Goal: Task Accomplishment & Management: Use online tool/utility

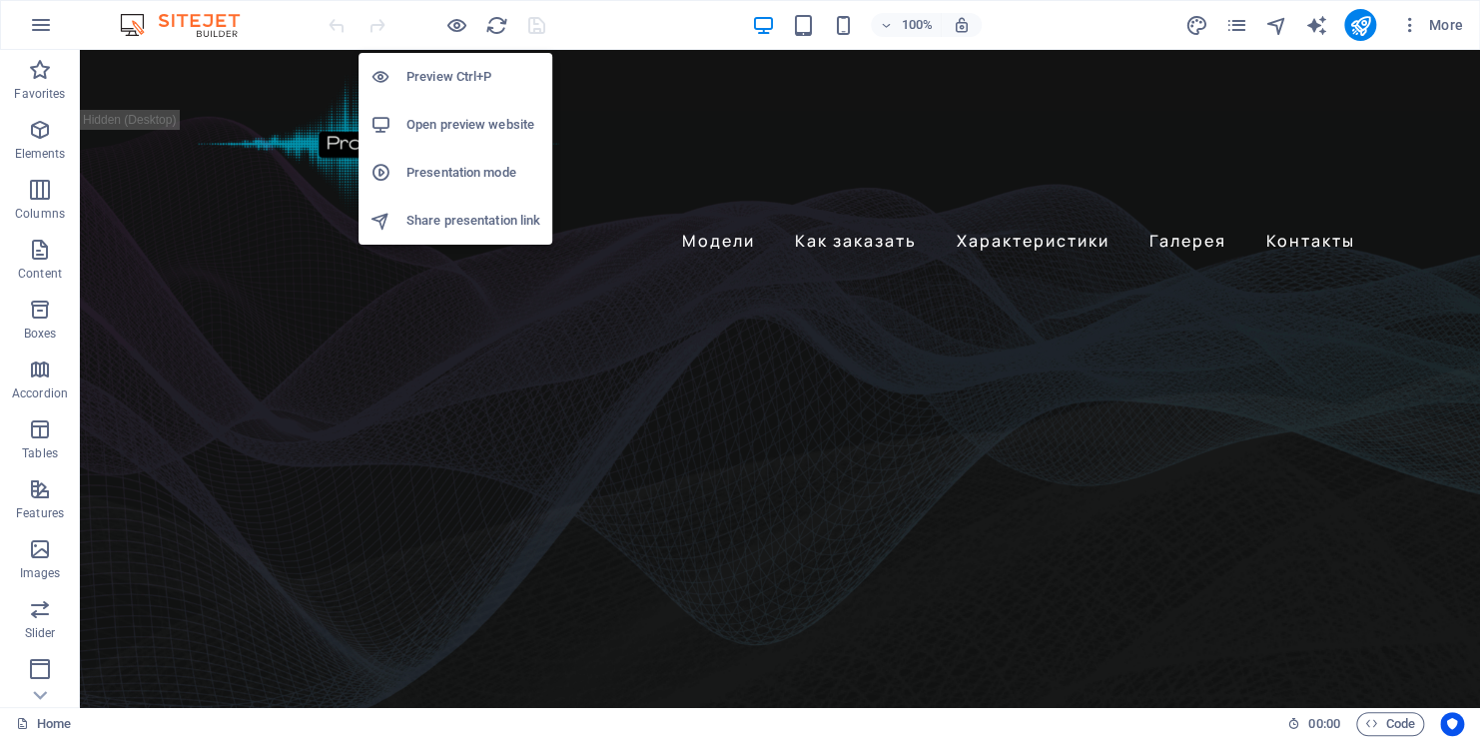
click at [434, 84] on h6 "Preview Ctrl+P" at bounding box center [474, 77] width 134 height 24
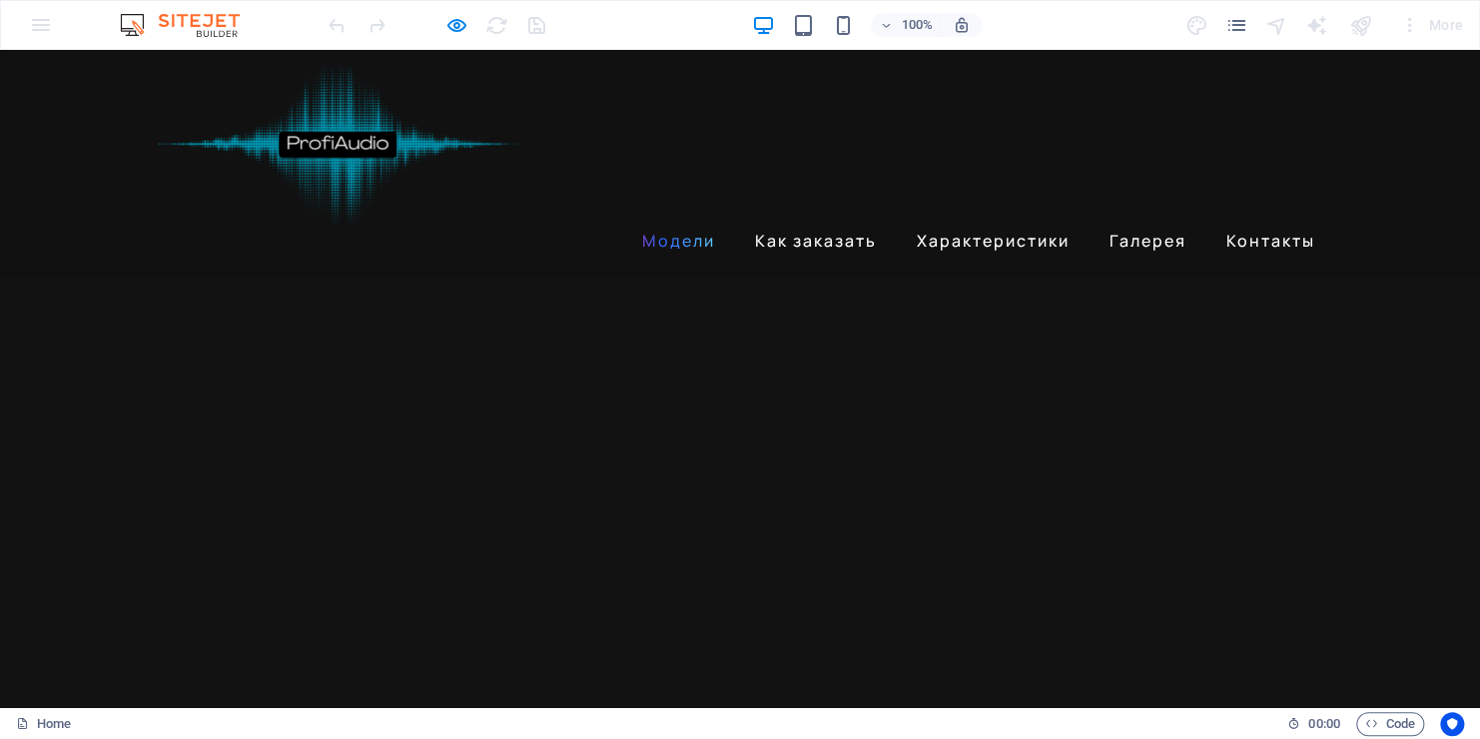
scroll to position [818, 0]
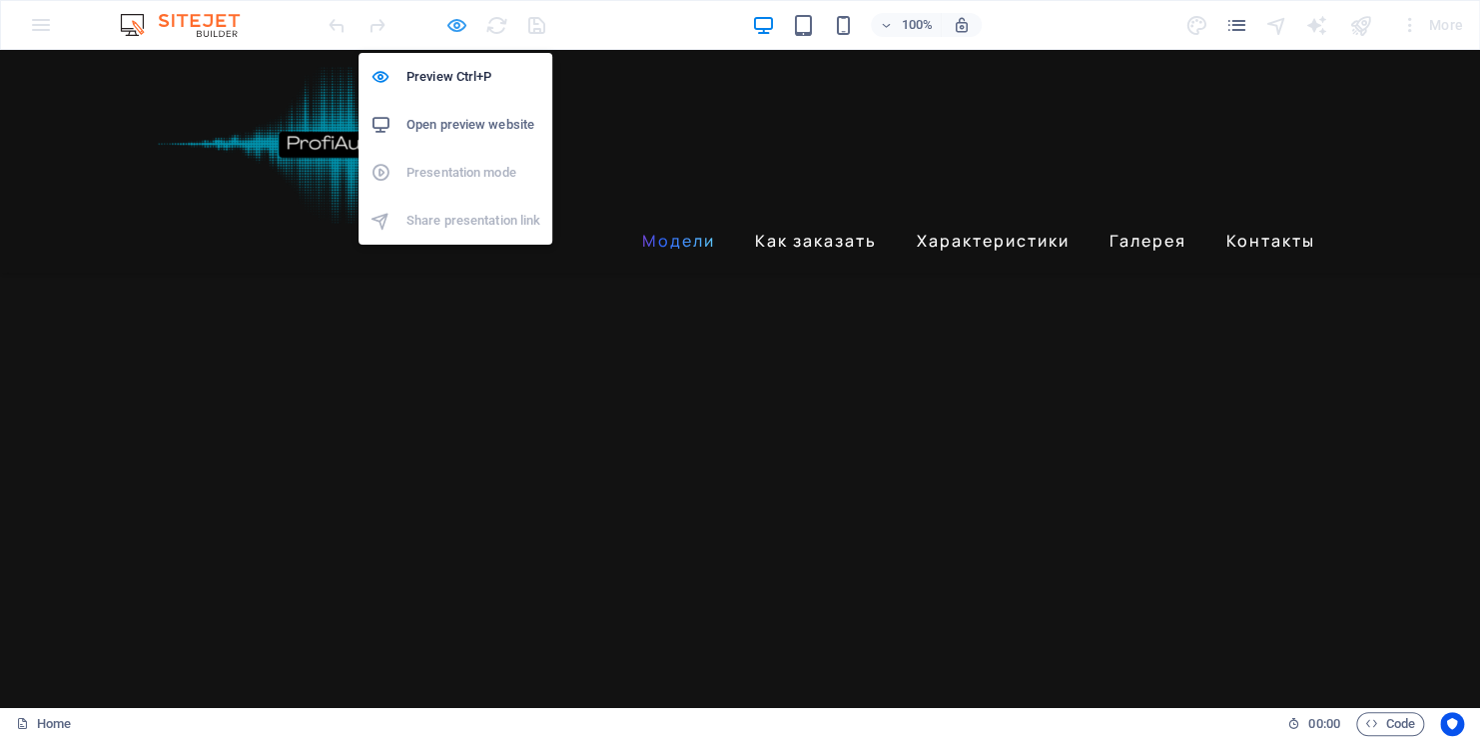
click at [454, 25] on icon "button" at bounding box center [457, 25] width 23 height 23
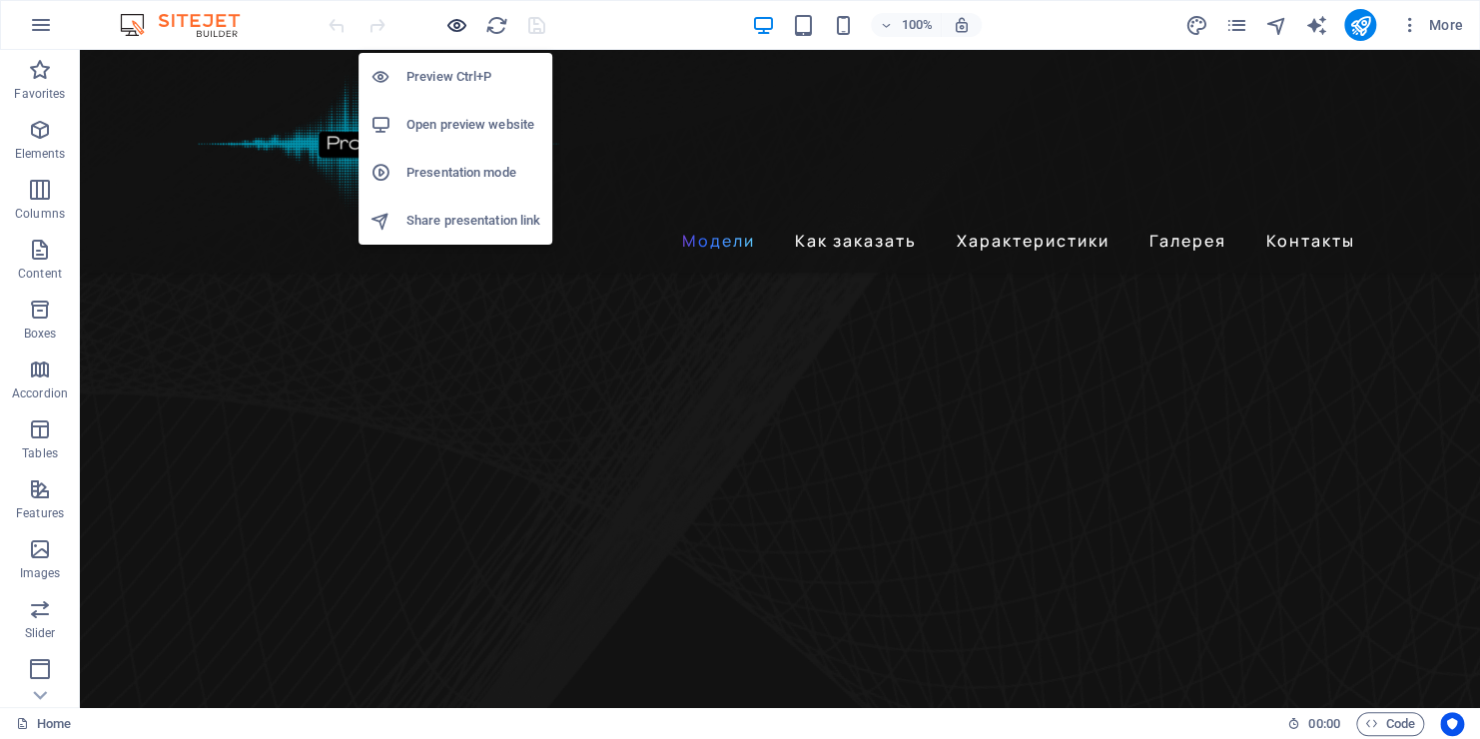
scroll to position [819, 0]
click at [435, 127] on h6 "Open preview website" at bounding box center [474, 125] width 134 height 24
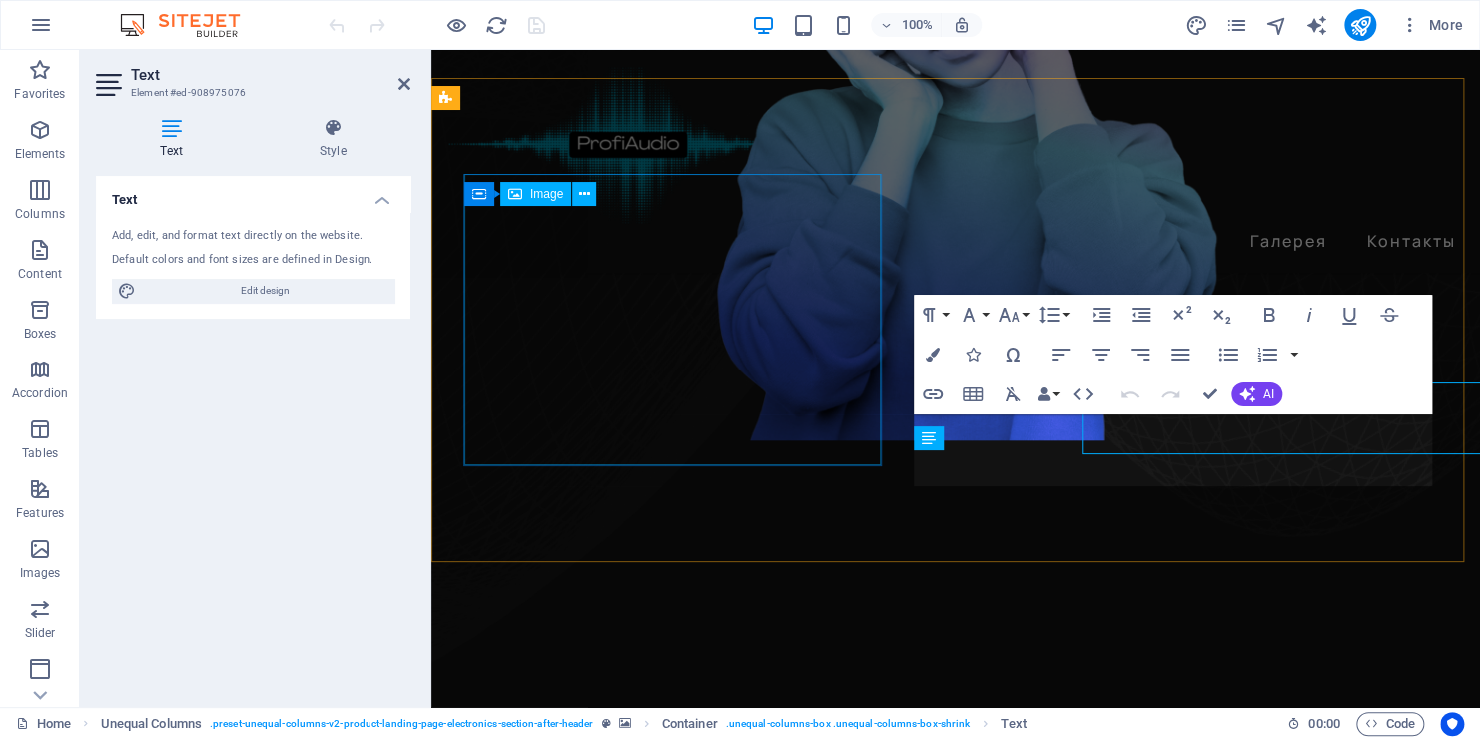
scroll to position [1173, 0]
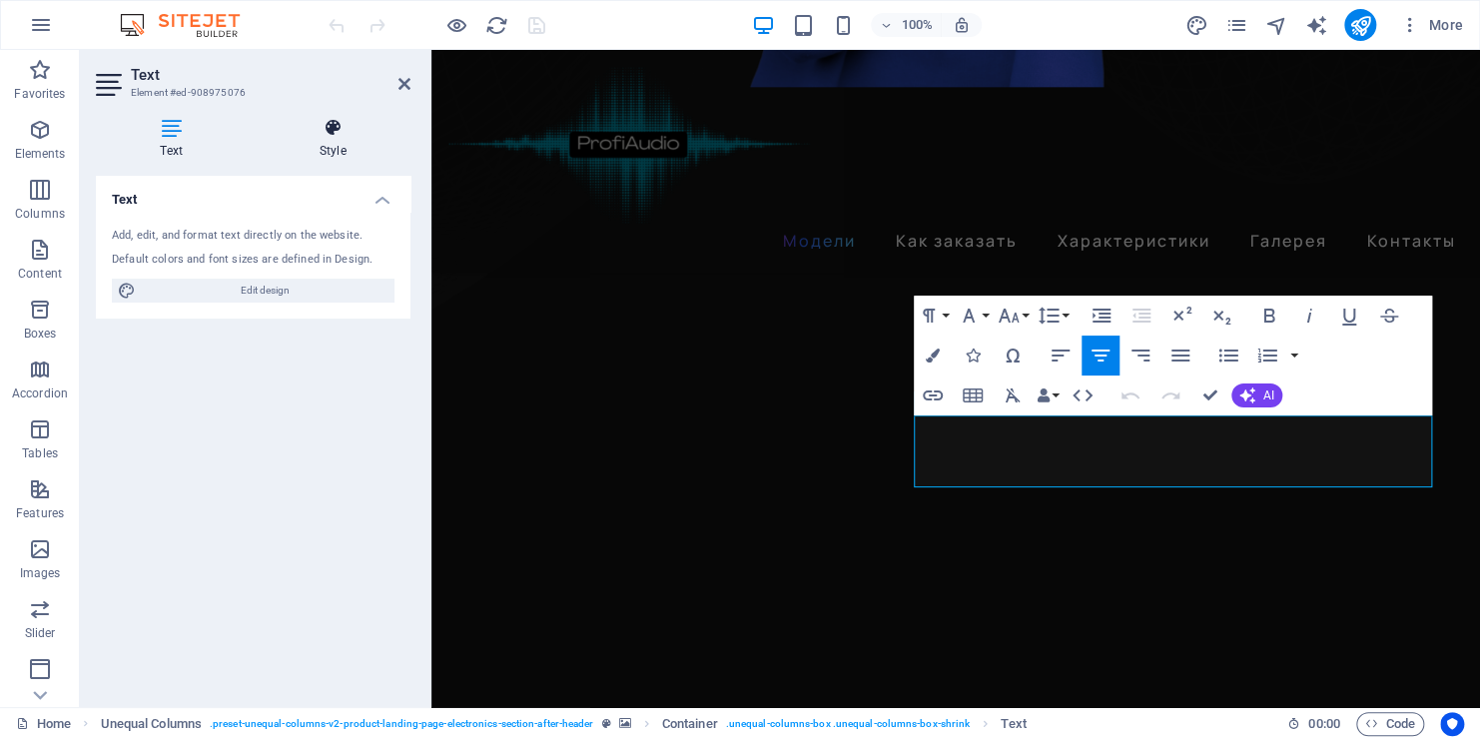
click at [335, 133] on icon at bounding box center [333, 128] width 156 height 20
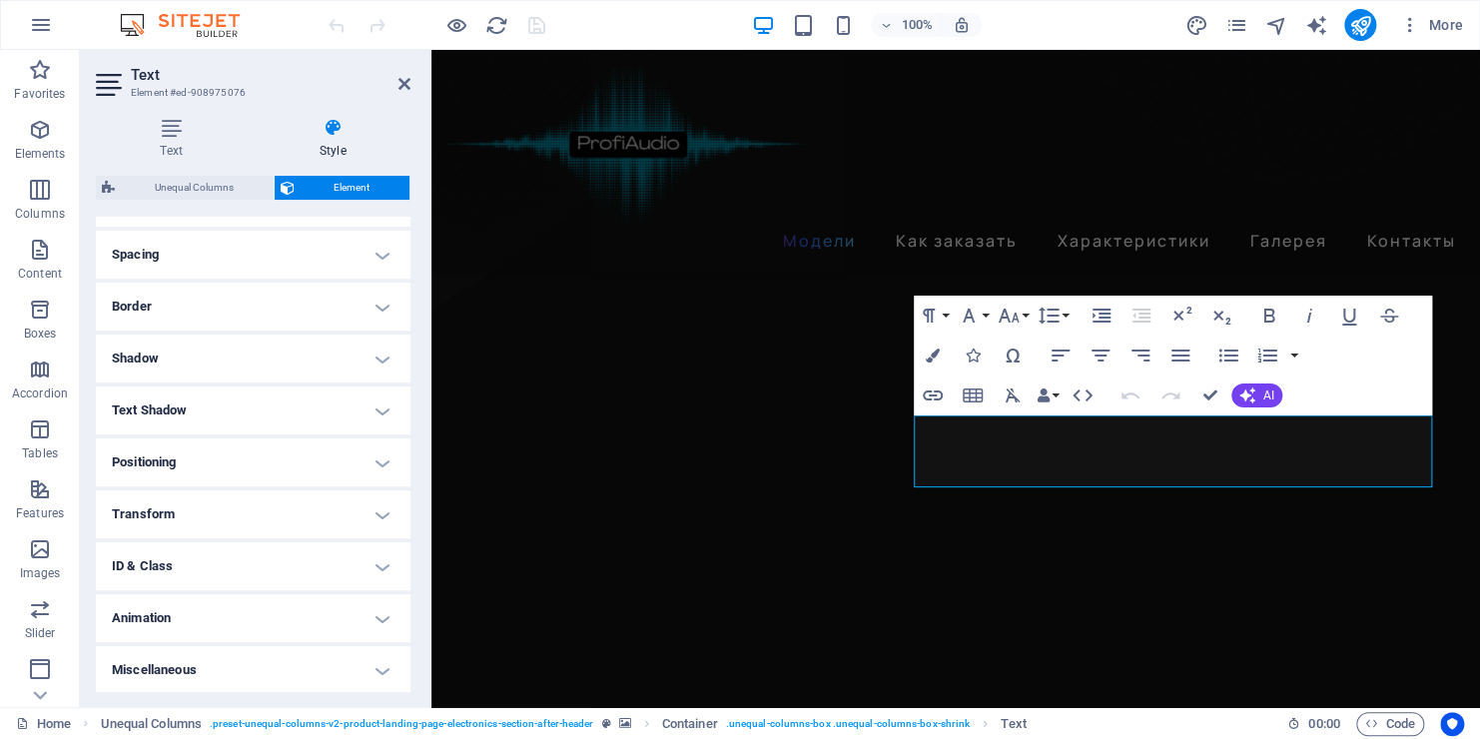
scroll to position [369, 0]
click at [377, 612] on h4 "Animation" at bounding box center [253, 616] width 315 height 48
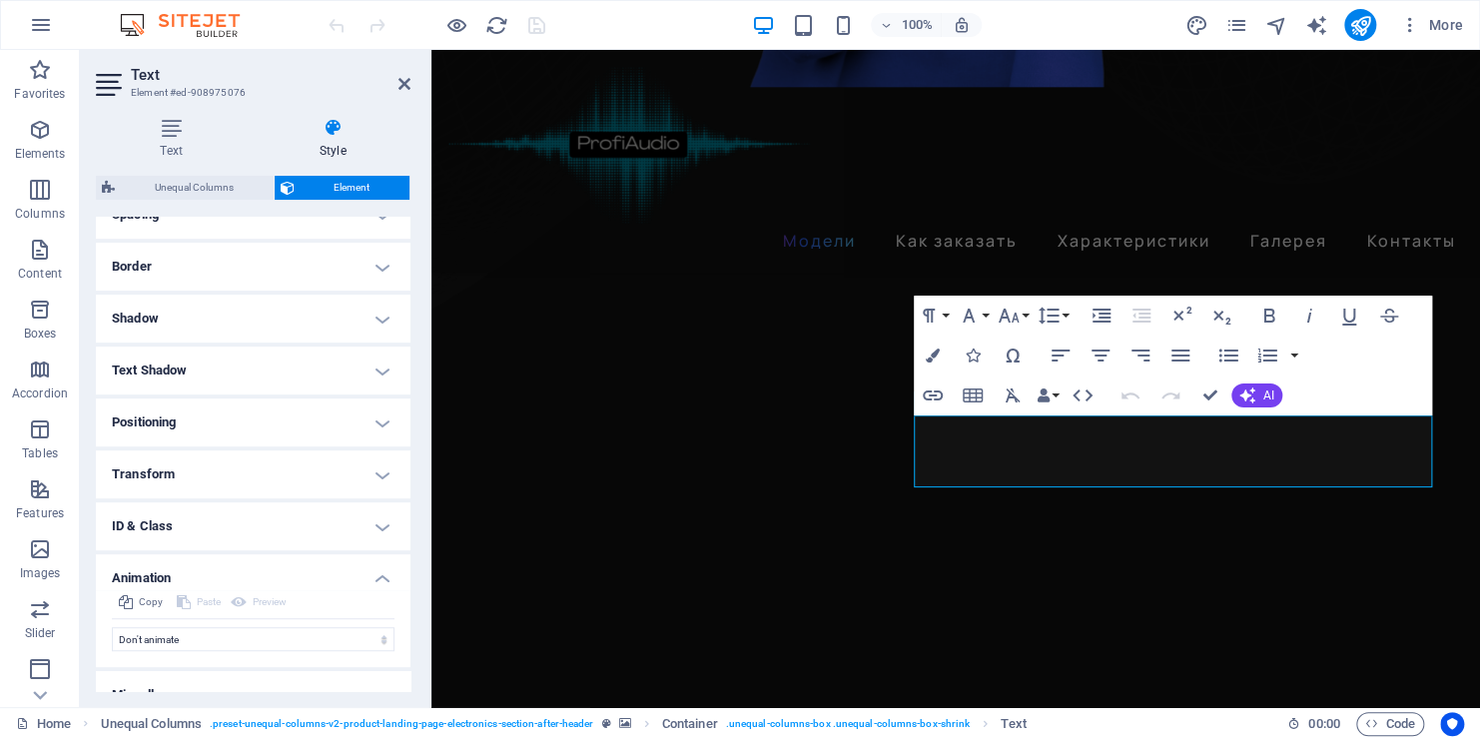
scroll to position [434, 0]
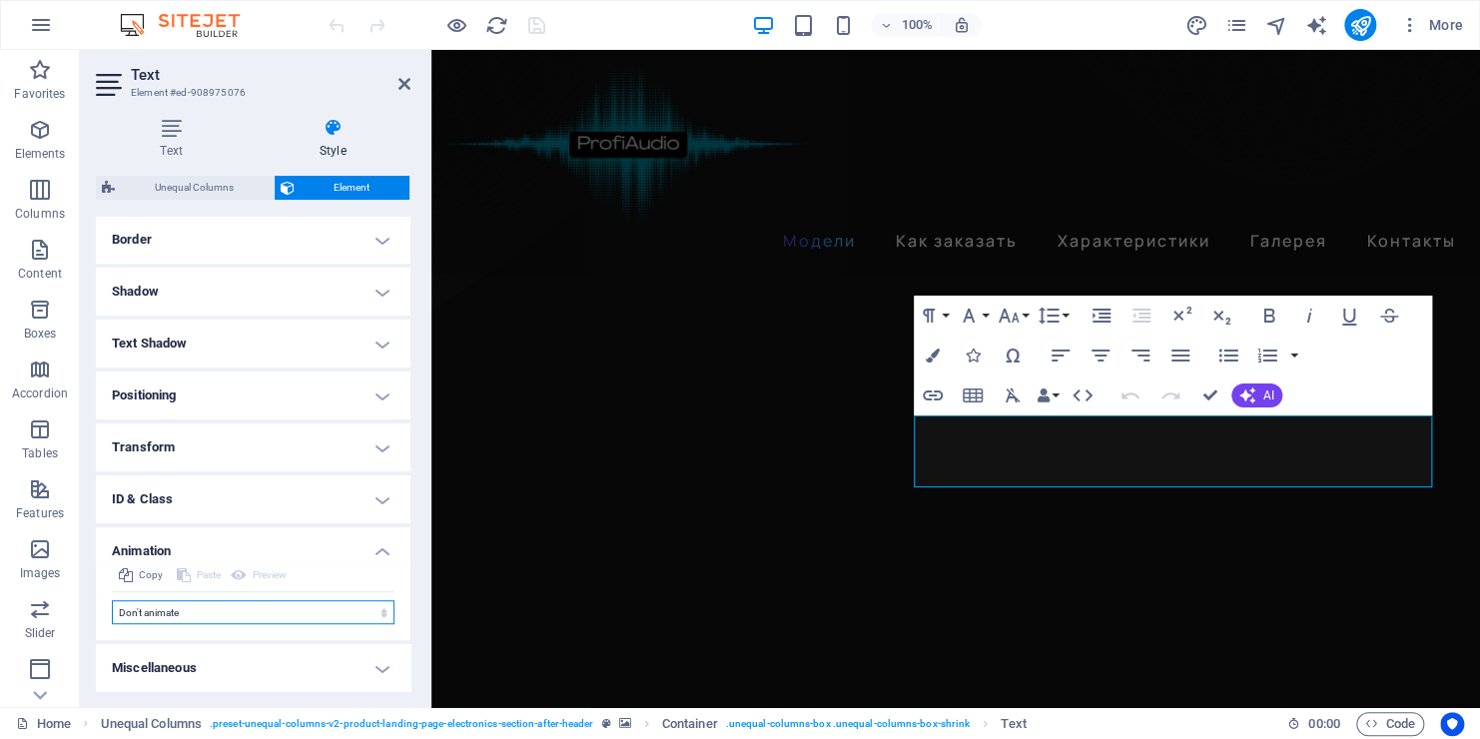
click at [317, 611] on select "Don't animate Show / Hide Slide up/down Zoom in/out Slide left to right Slide r…" at bounding box center [253, 612] width 283 height 24
select select "pulse"
click at [112, 600] on select "Don't animate Show / Hide Slide up/down Zoom in/out Slide left to right Slide r…" at bounding box center [253, 612] width 283 height 24
select select "scroll"
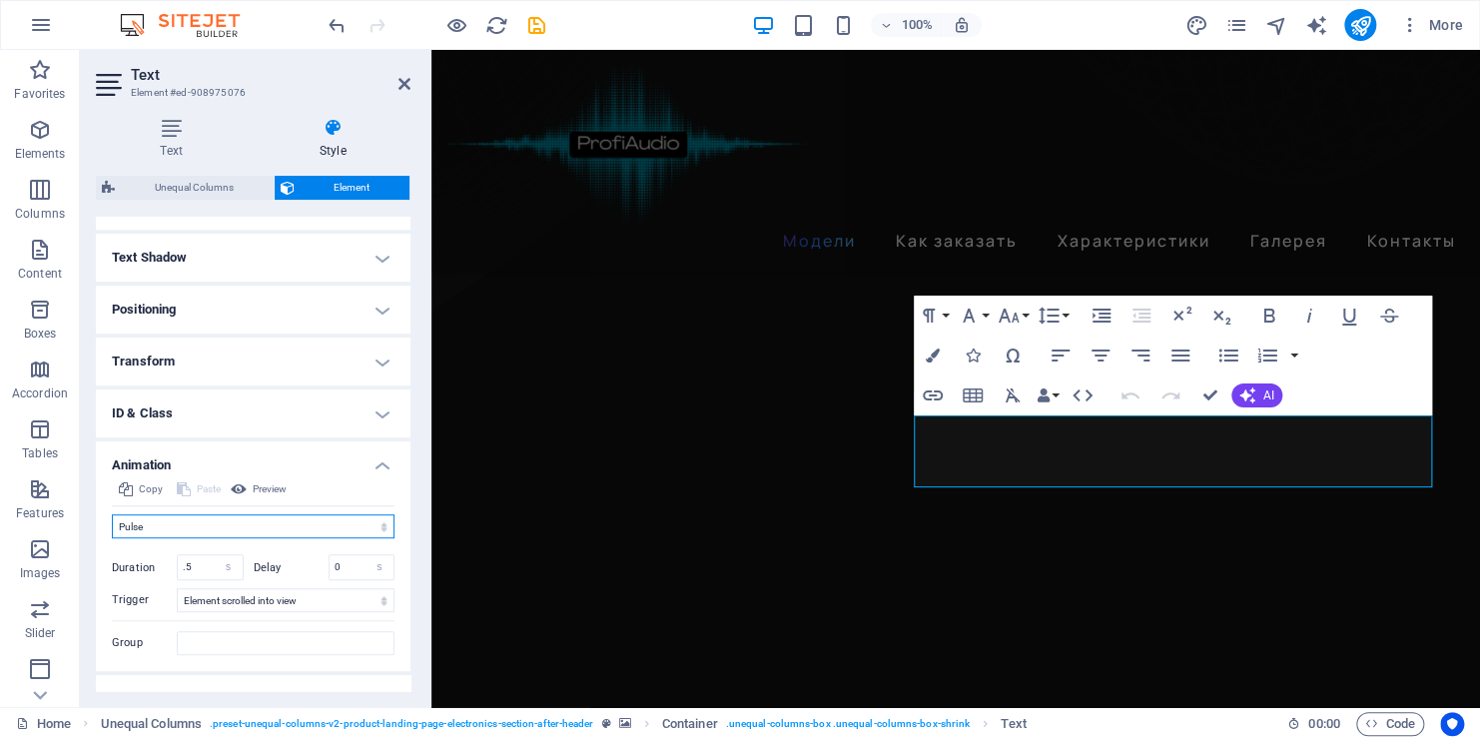
scroll to position [550, 0]
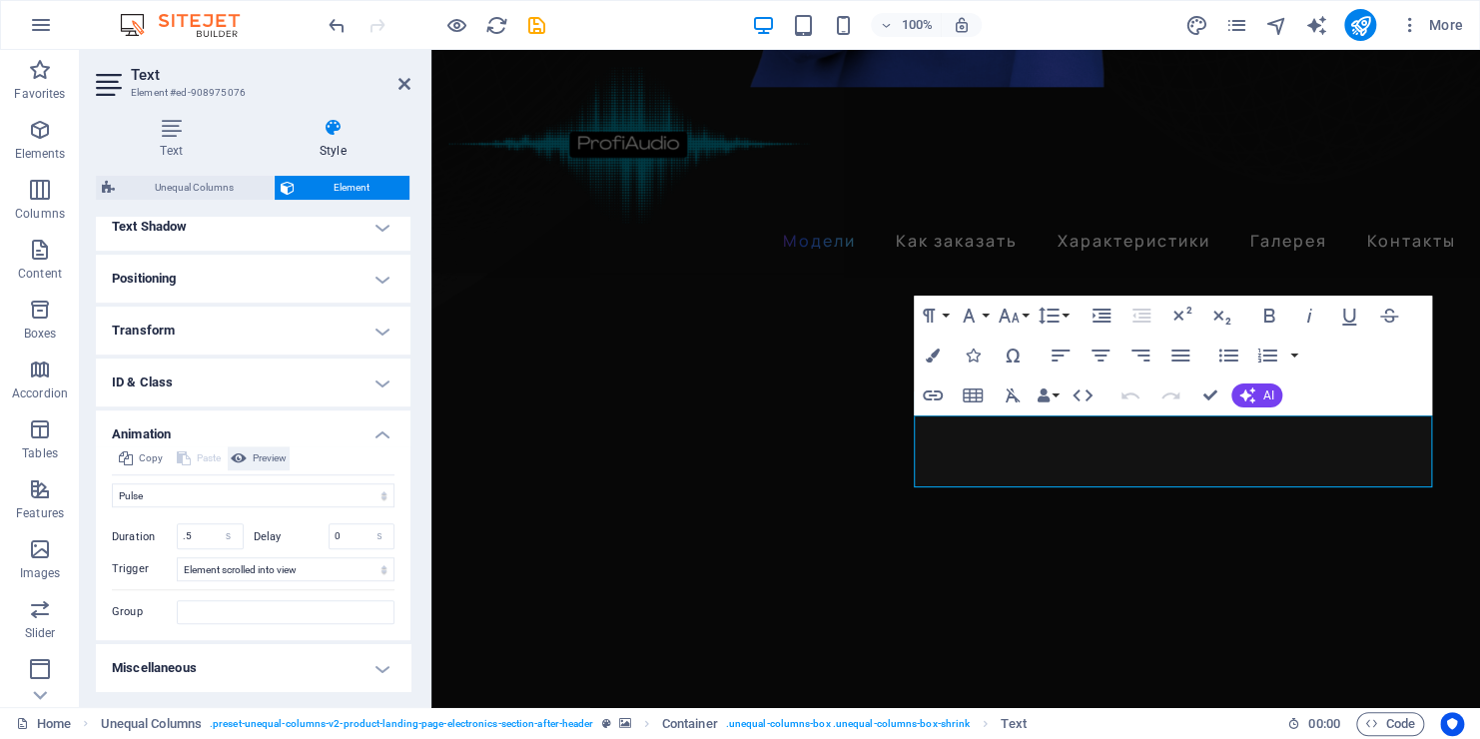
click at [232, 460] on icon at bounding box center [239, 459] width 16 height 24
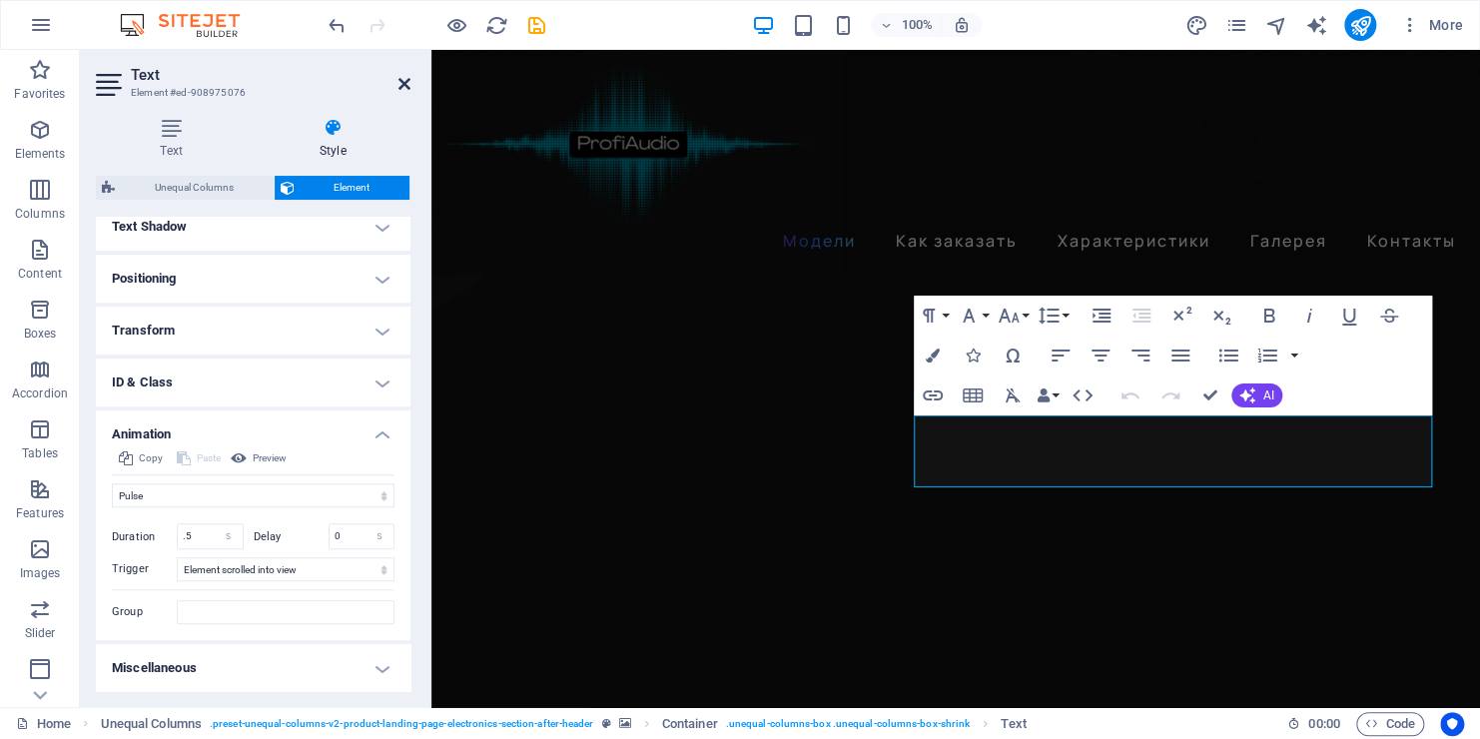
click at [408, 84] on icon at bounding box center [405, 84] width 12 height 16
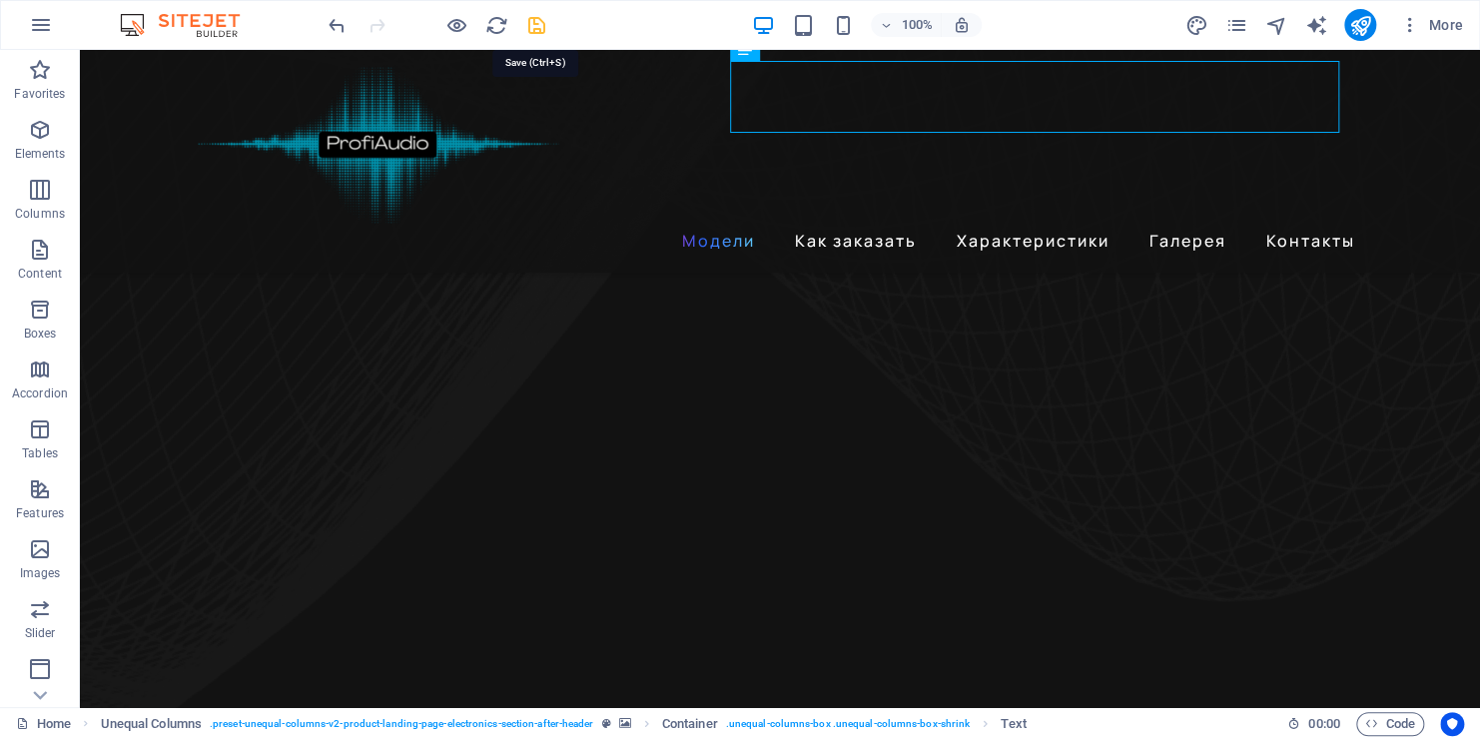
click at [532, 28] on icon "save" at bounding box center [536, 25] width 23 height 23
checkbox input "false"
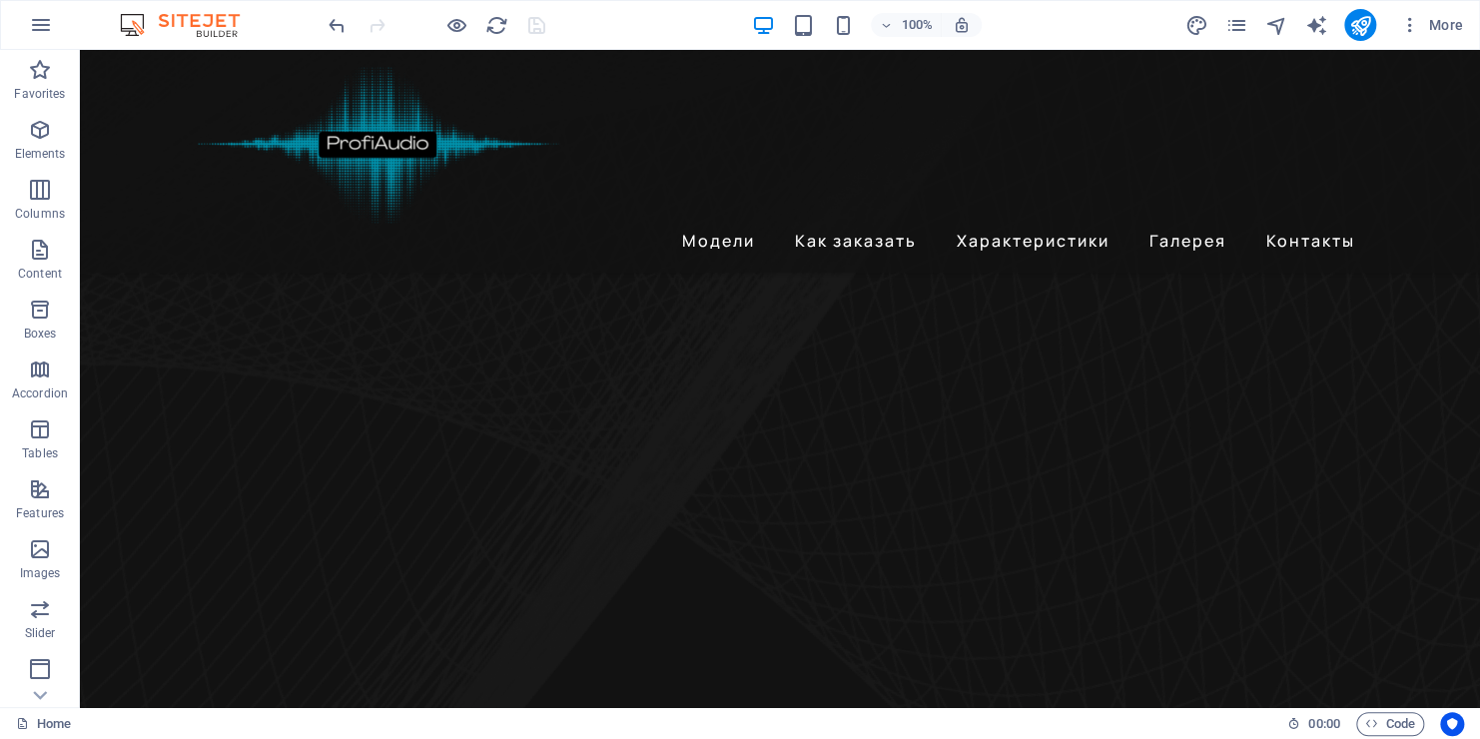
scroll to position [772, 0]
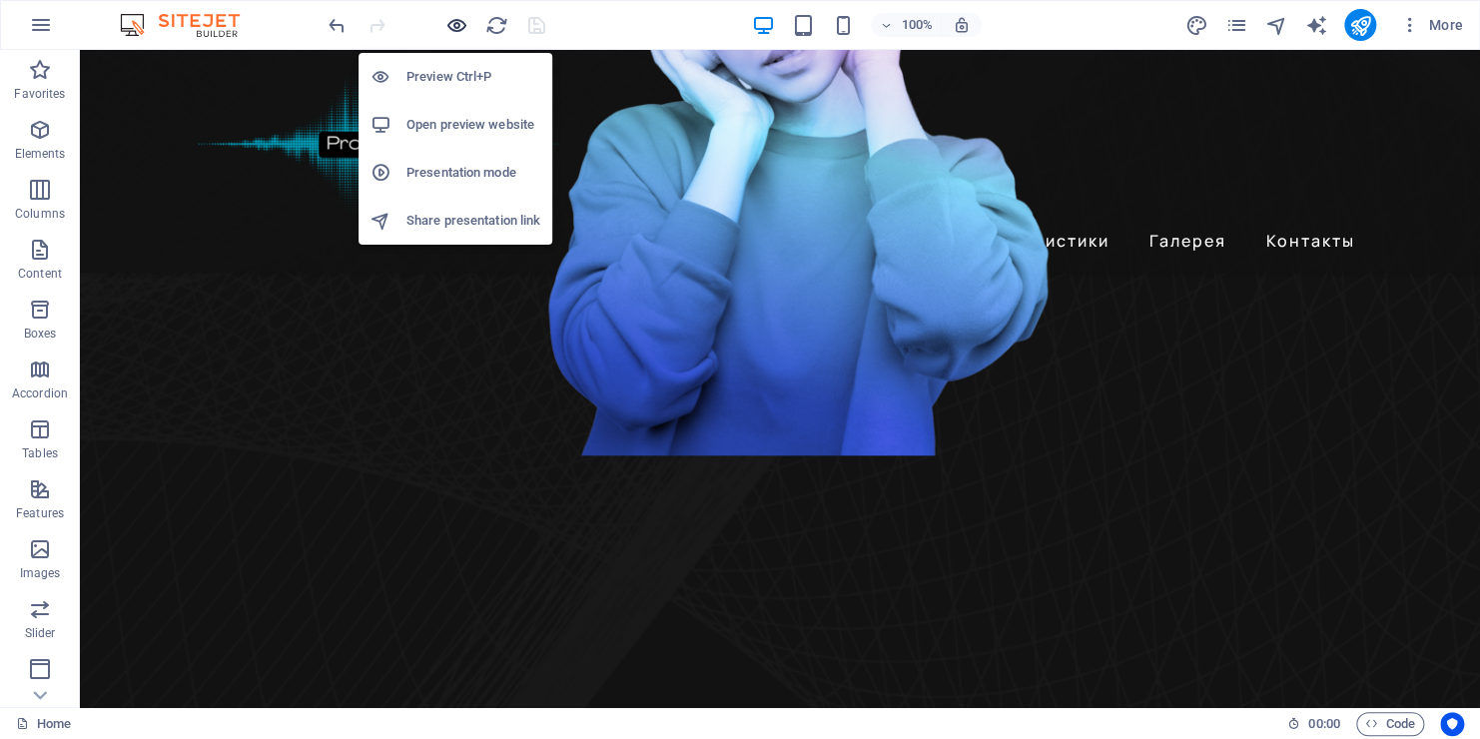
click at [455, 27] on icon "button" at bounding box center [457, 25] width 23 height 23
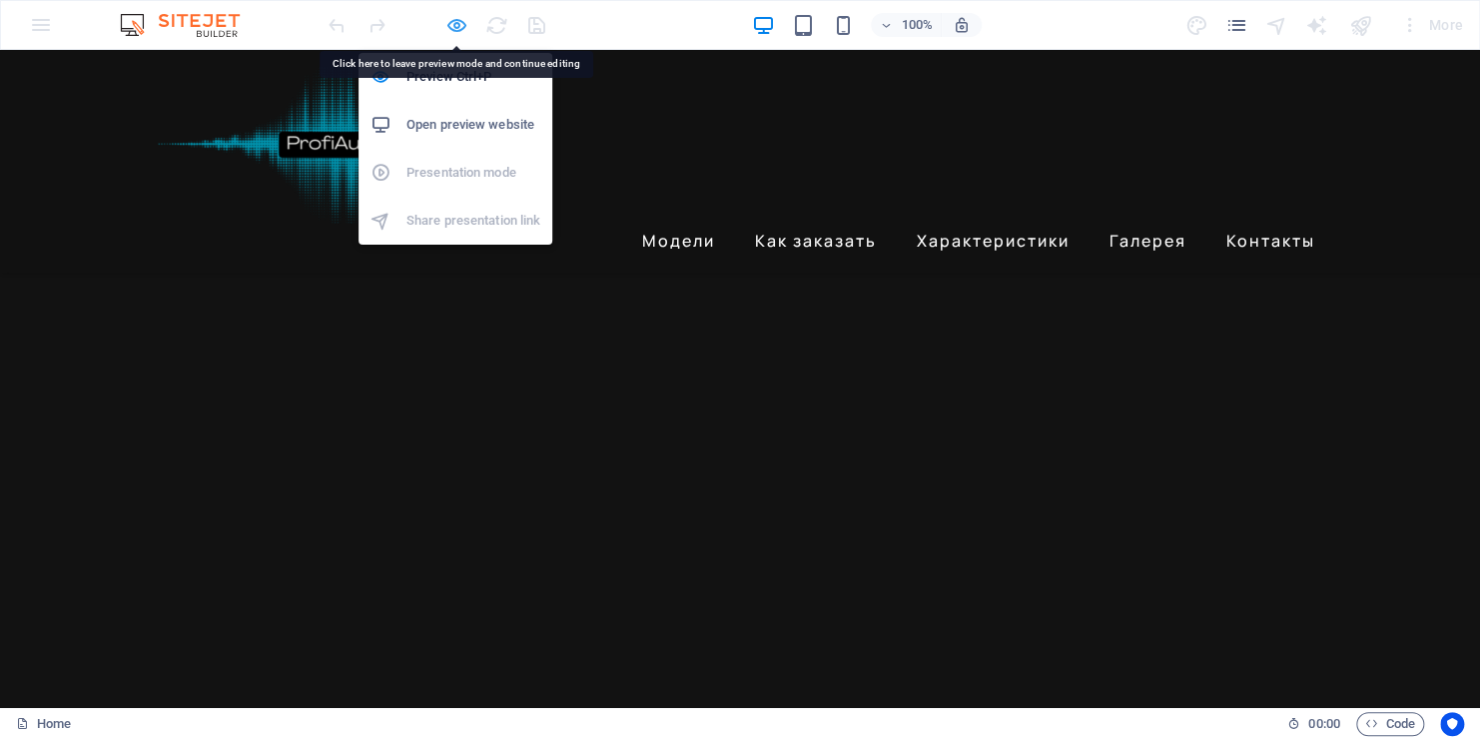
click at [455, 24] on icon "button" at bounding box center [457, 25] width 23 height 23
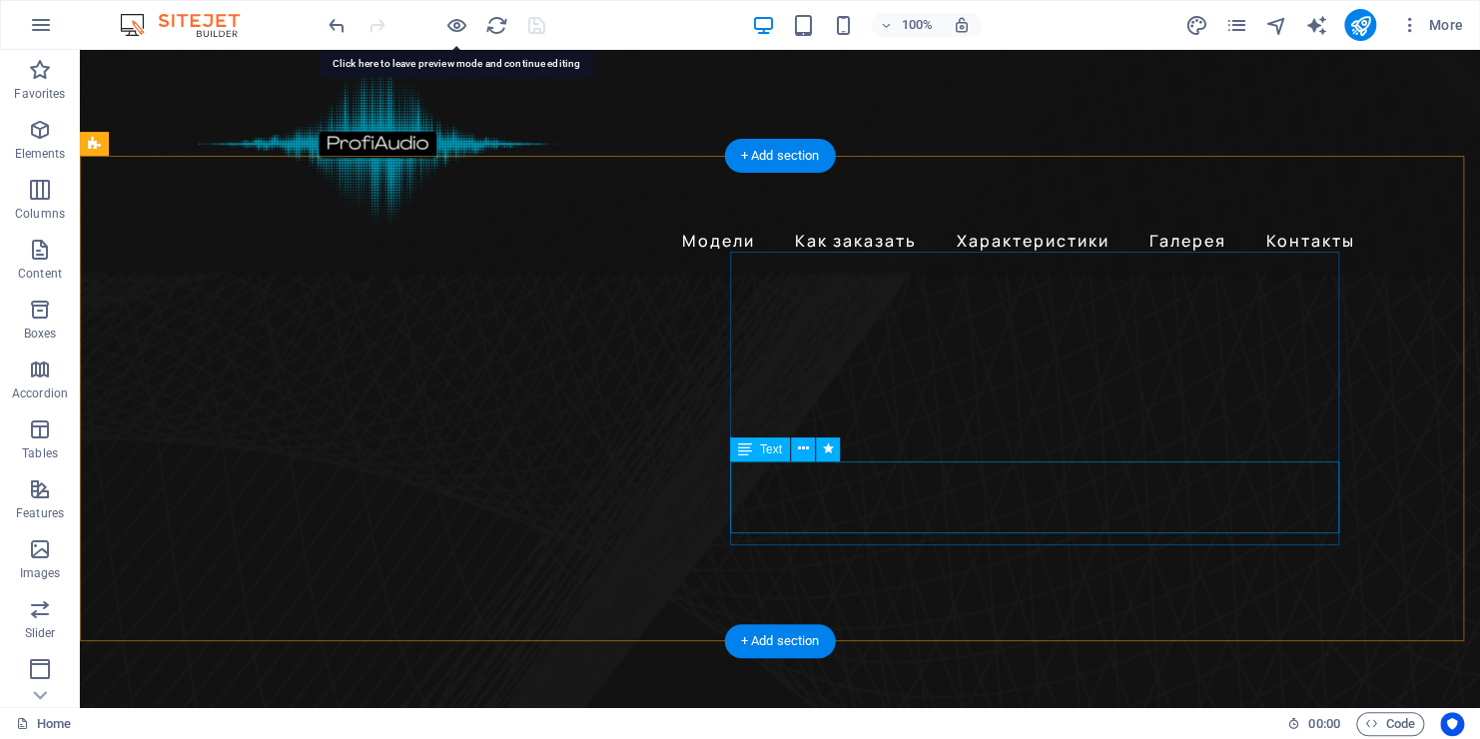
select select "px"
select select "pulse"
select select "s"
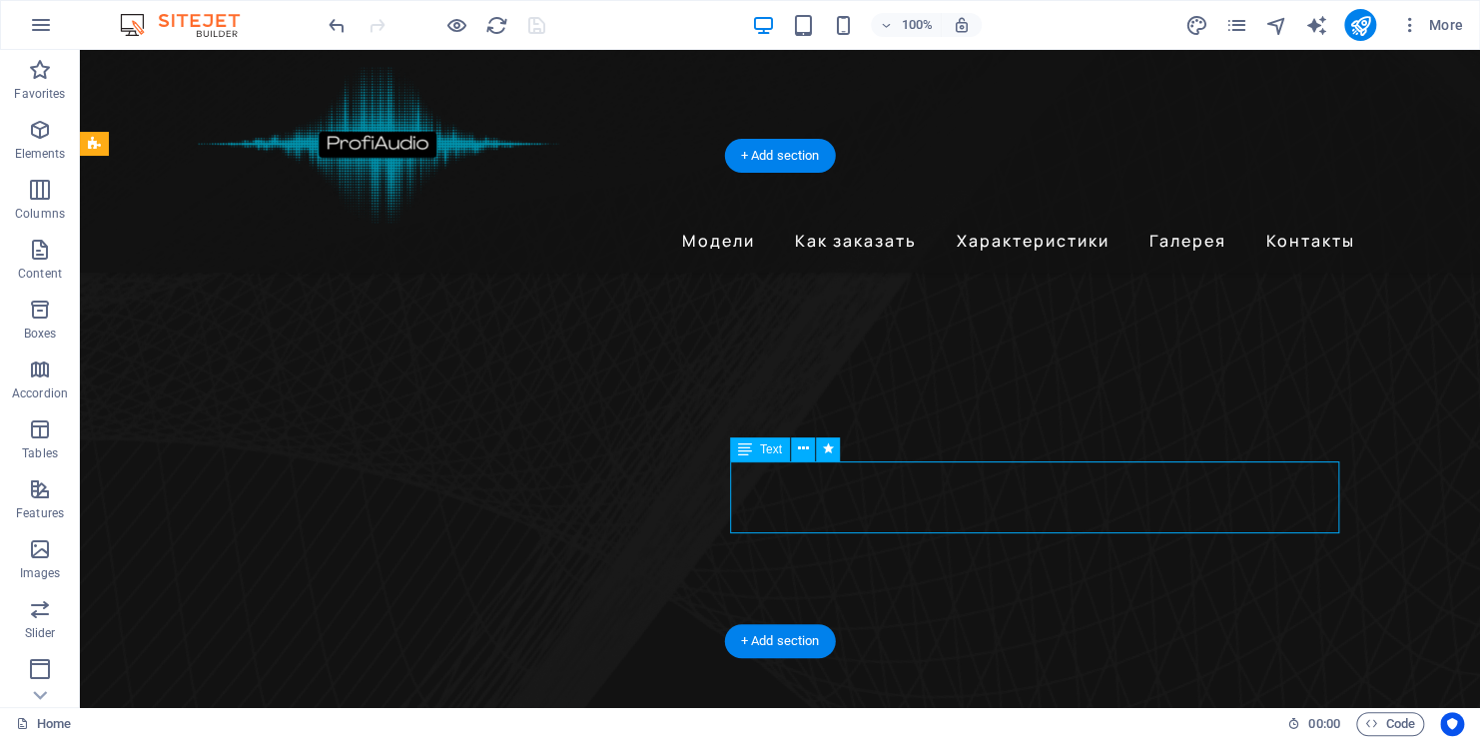
select select "s"
select select "scroll"
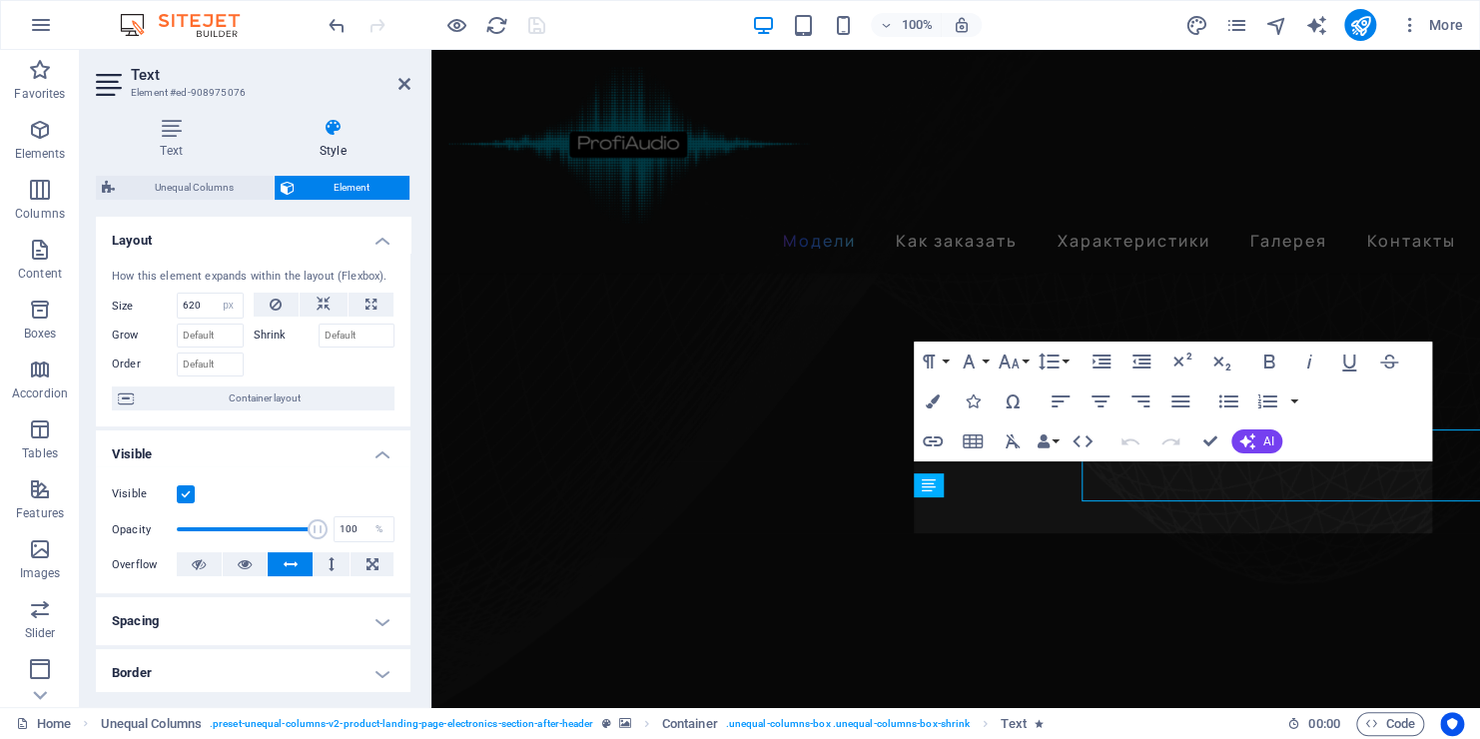
scroll to position [1127, 0]
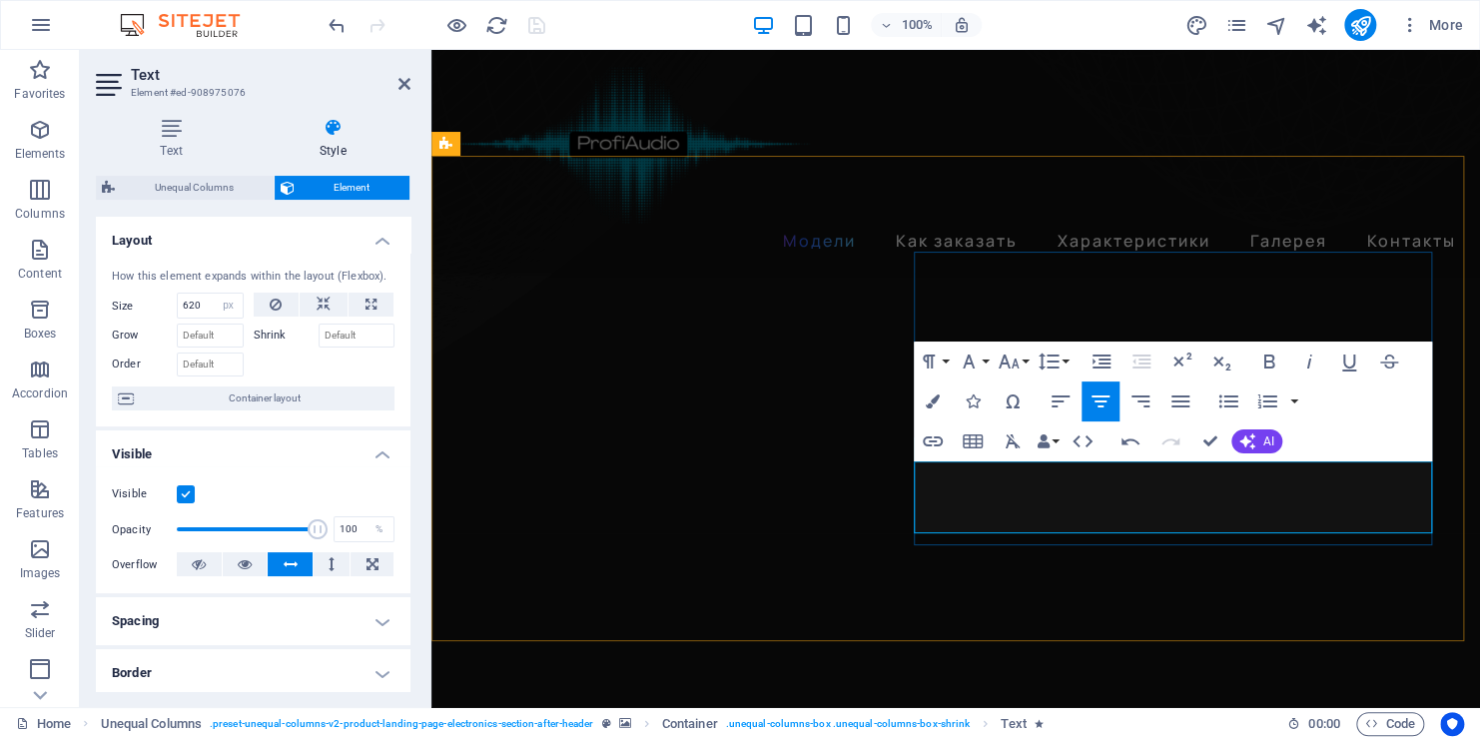
click at [960, 175] on div "Модели Как заказать Характеристики Галерея Контакты" at bounding box center [956, 161] width 1049 height 223
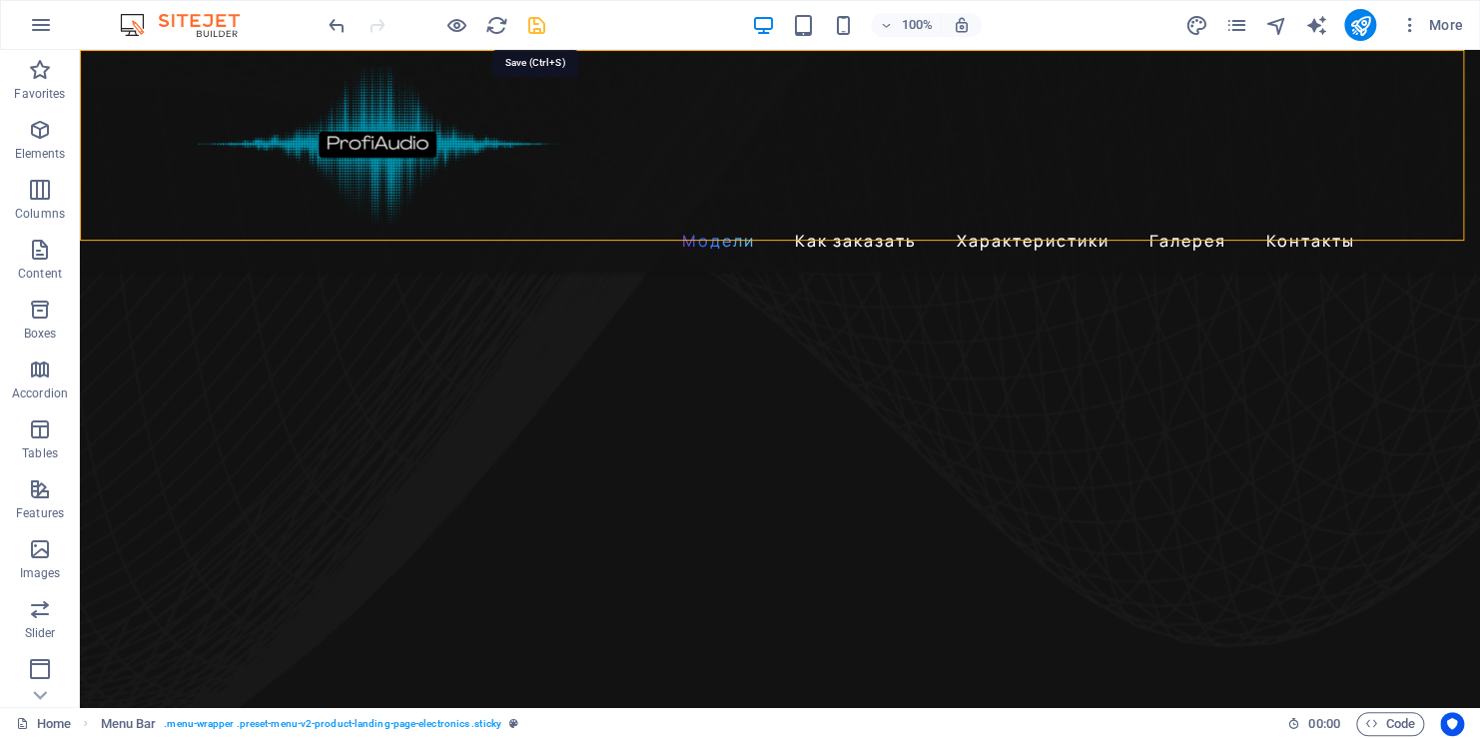
click at [531, 28] on icon "save" at bounding box center [536, 25] width 23 height 23
checkbox input "false"
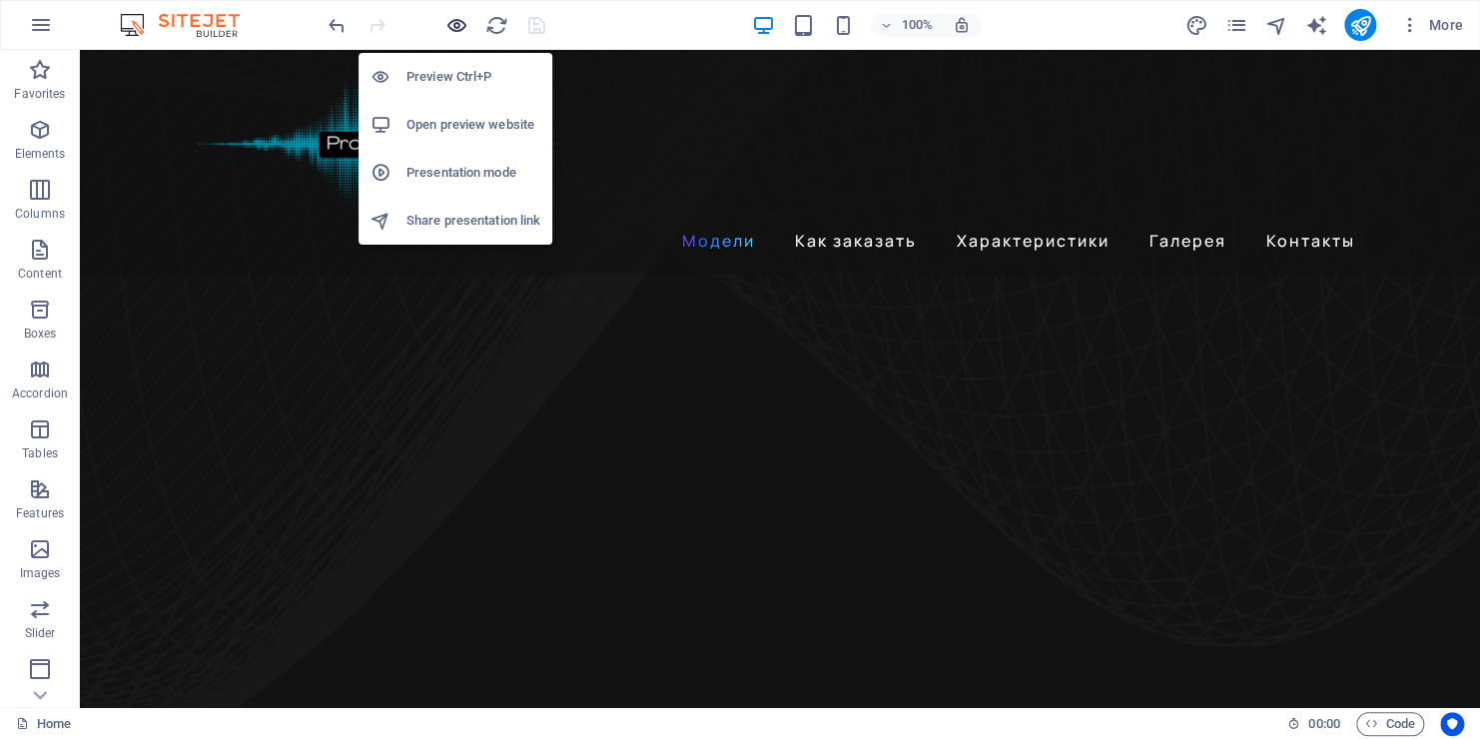
click at [455, 27] on icon "button" at bounding box center [457, 25] width 23 height 23
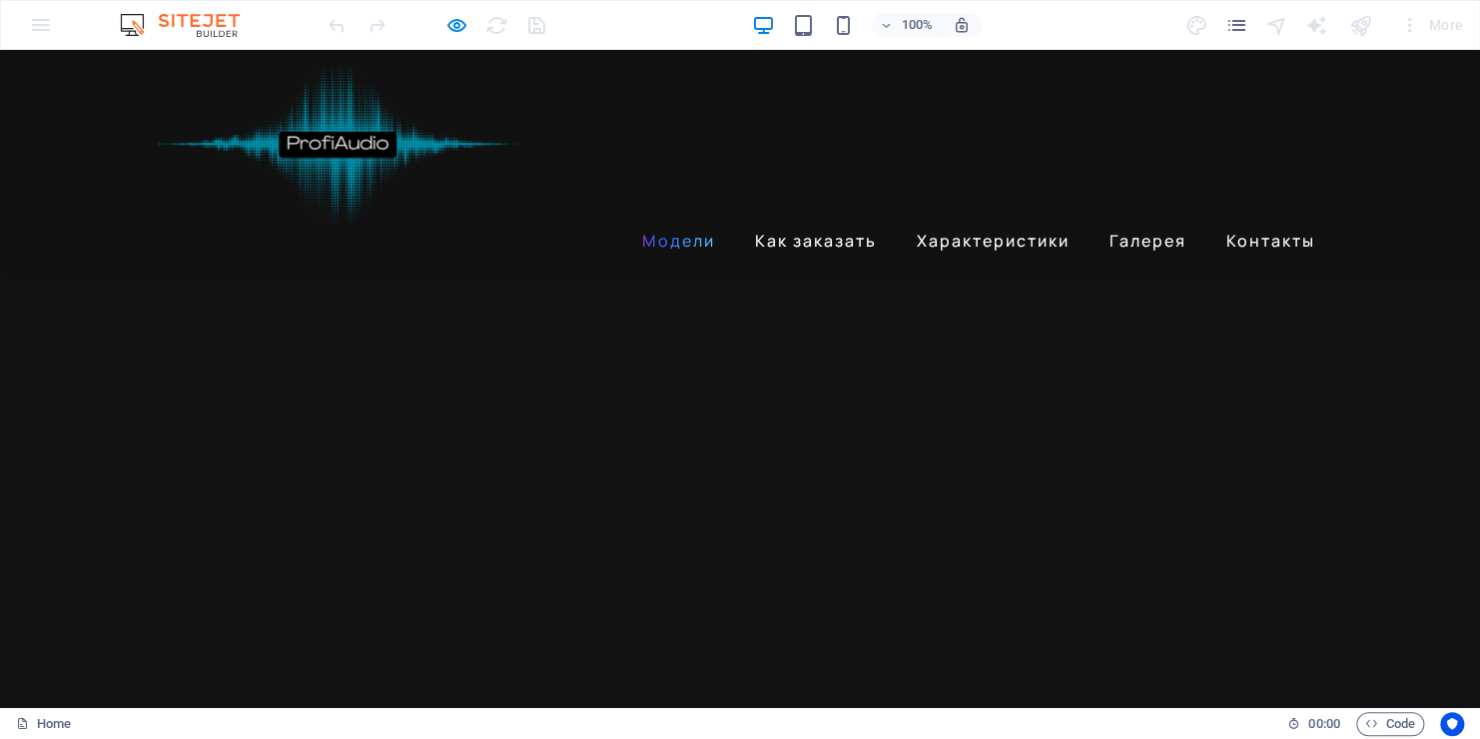
scroll to position [878, 0]
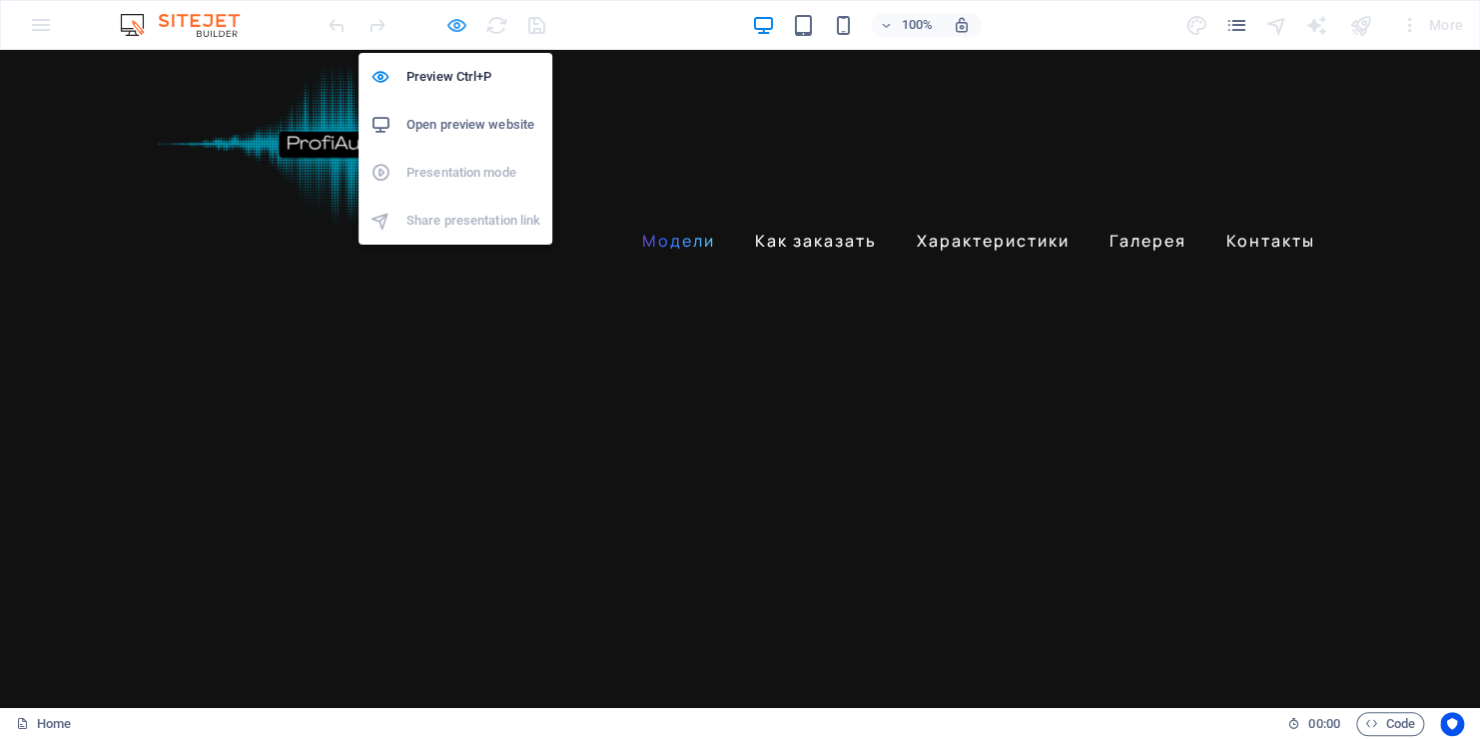
click at [454, 24] on icon "button" at bounding box center [457, 25] width 23 height 23
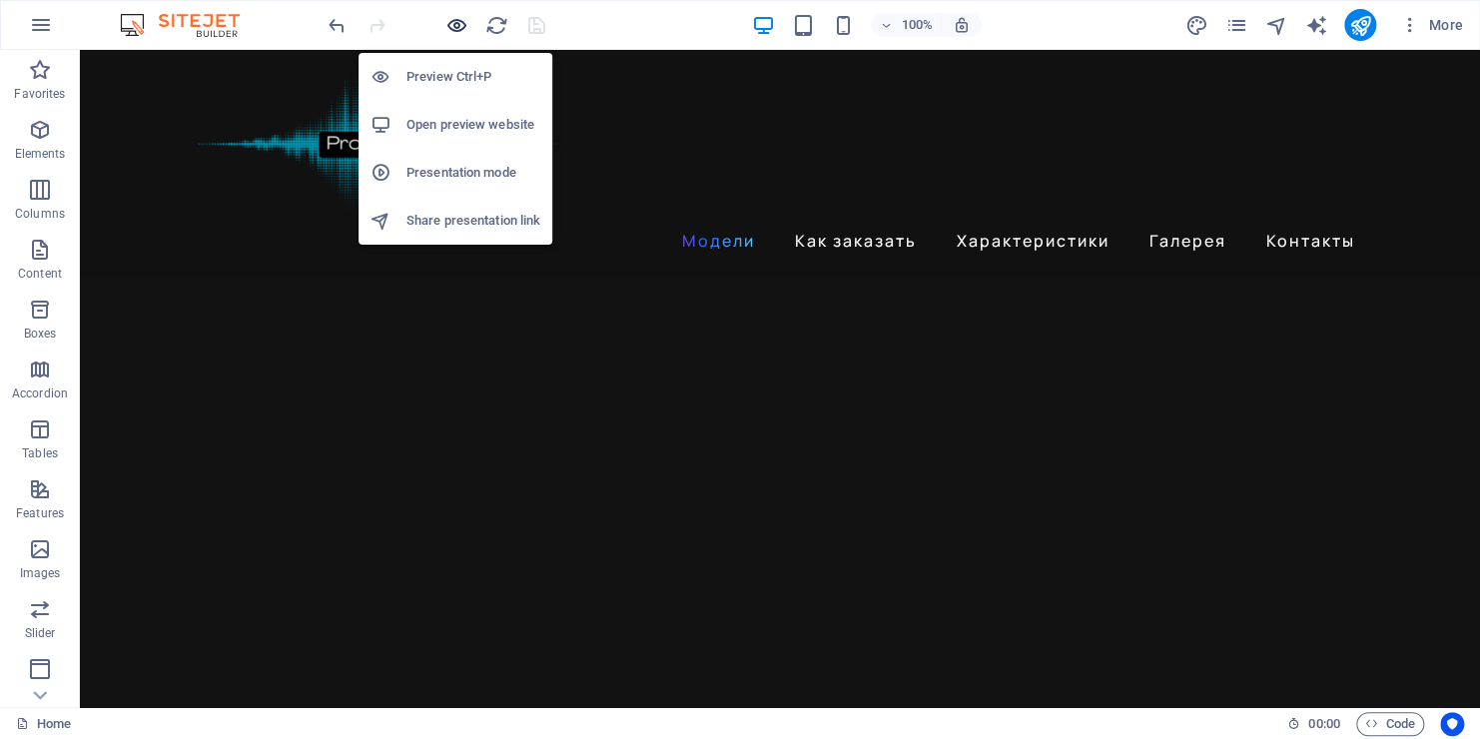
scroll to position [879, 0]
click at [454, 24] on icon "button" at bounding box center [457, 25] width 23 height 23
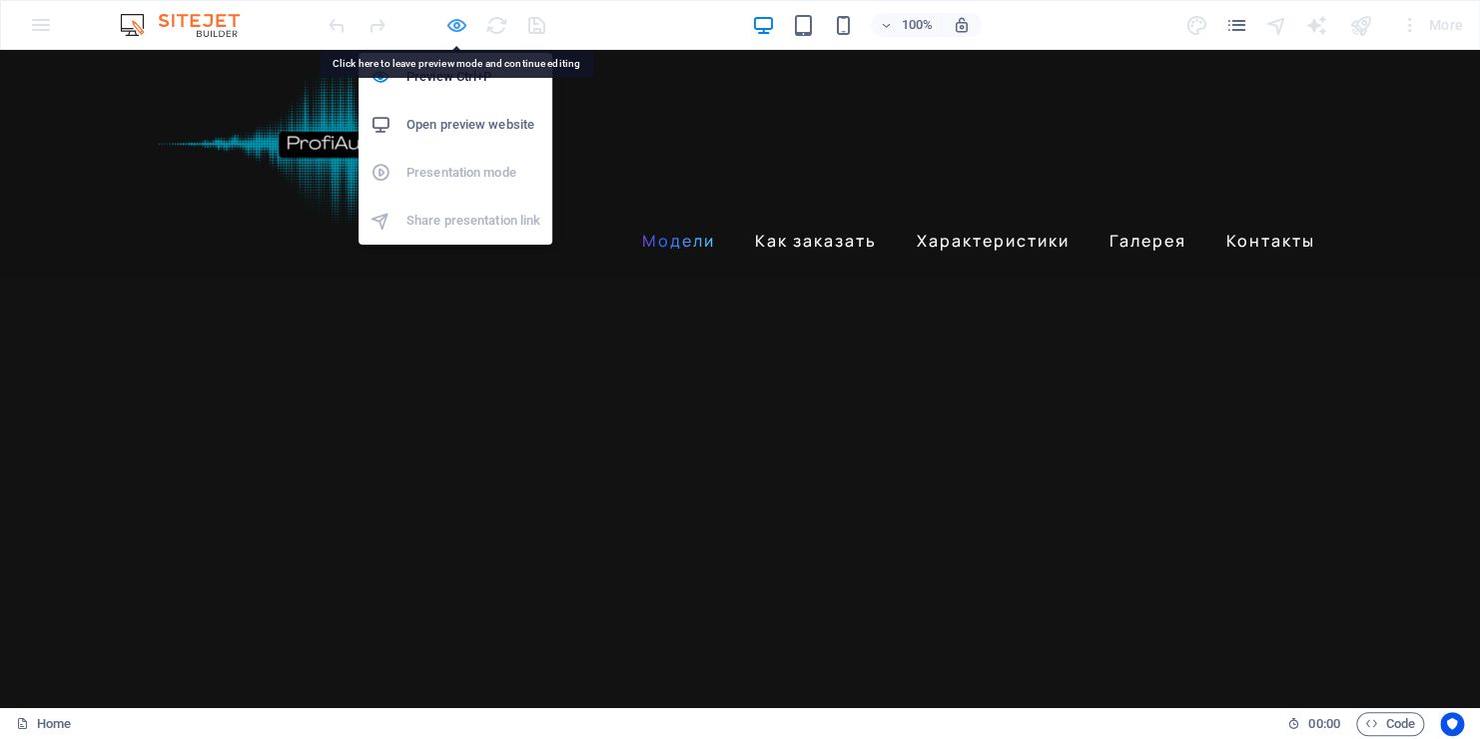
click at [459, 25] on icon "button" at bounding box center [457, 25] width 23 height 23
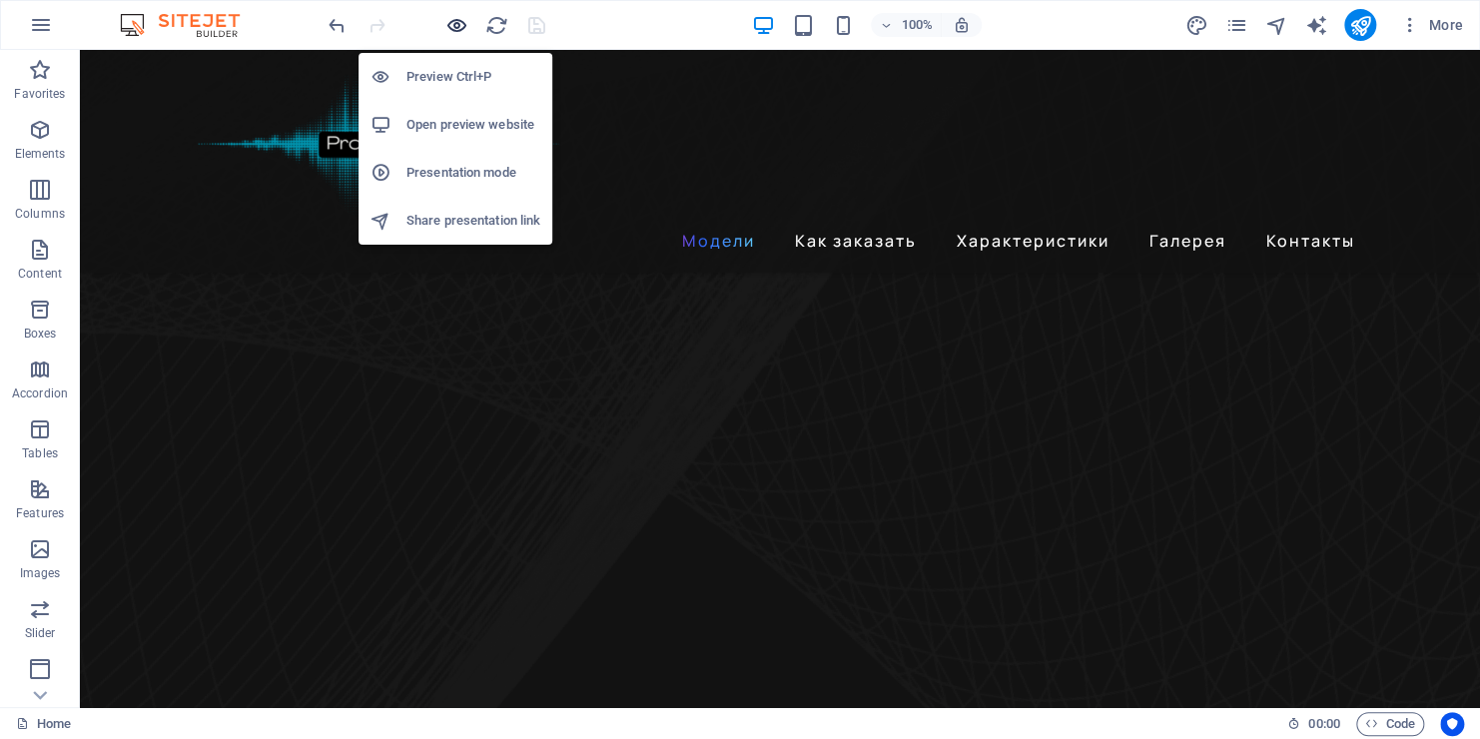
click at [459, 25] on icon "button" at bounding box center [457, 25] width 23 height 23
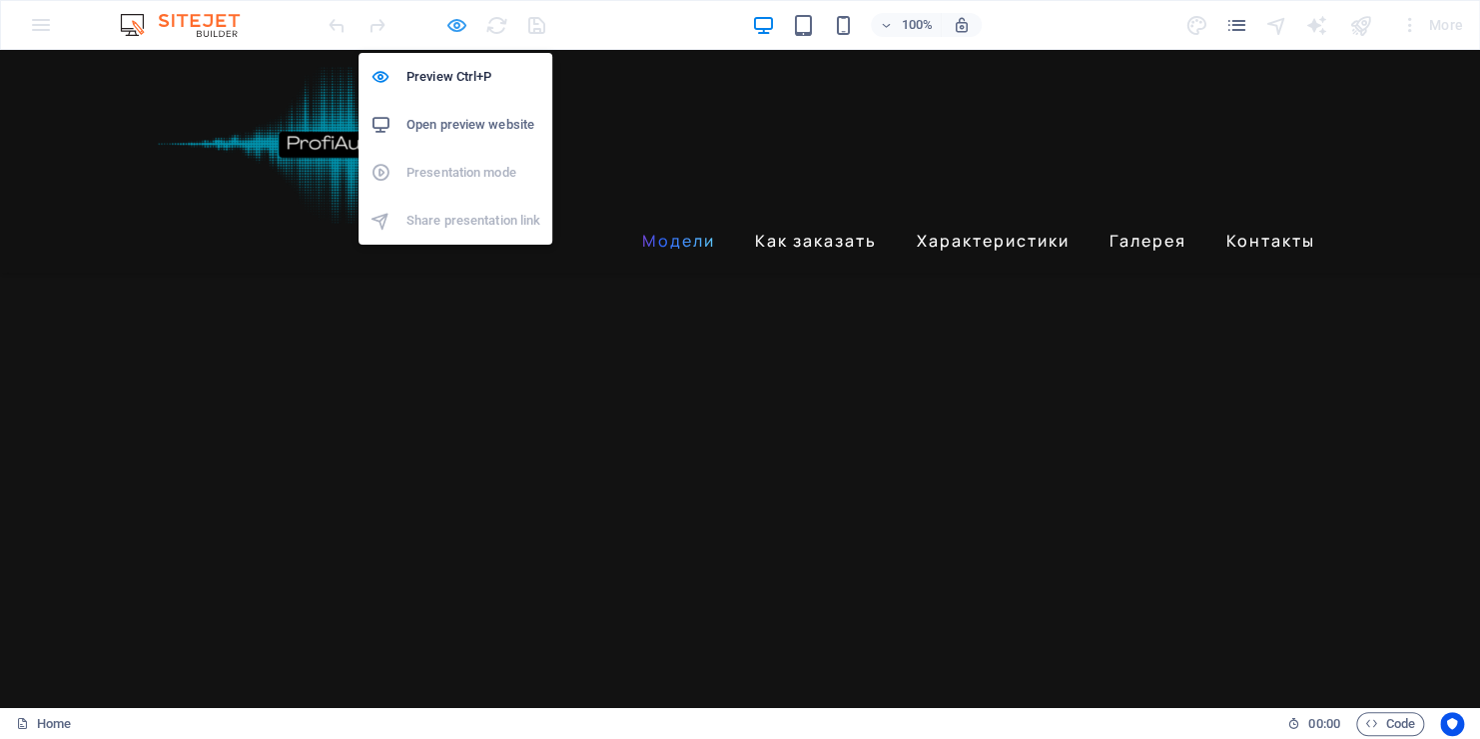
click at [459, 25] on icon "button" at bounding box center [457, 25] width 23 height 23
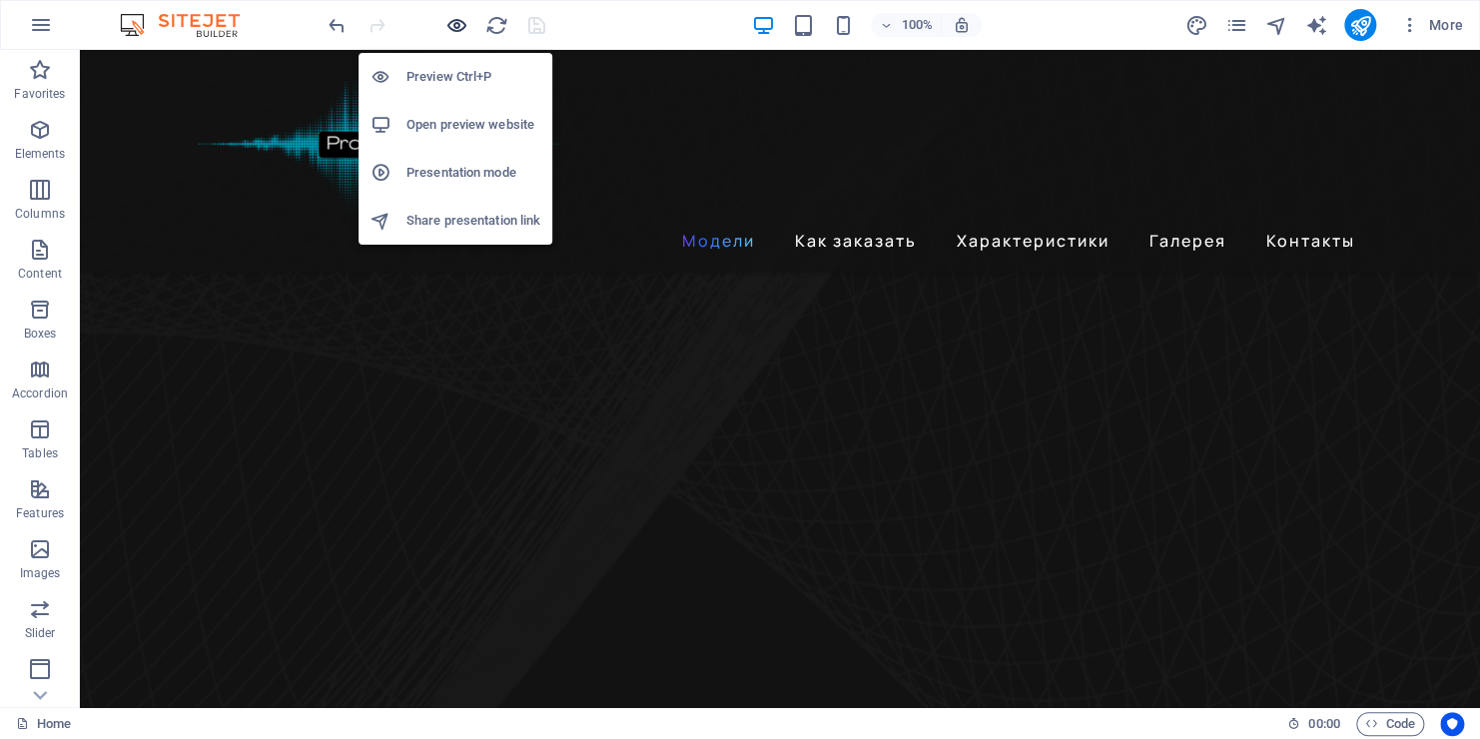
click at [459, 25] on icon "button" at bounding box center [457, 25] width 23 height 23
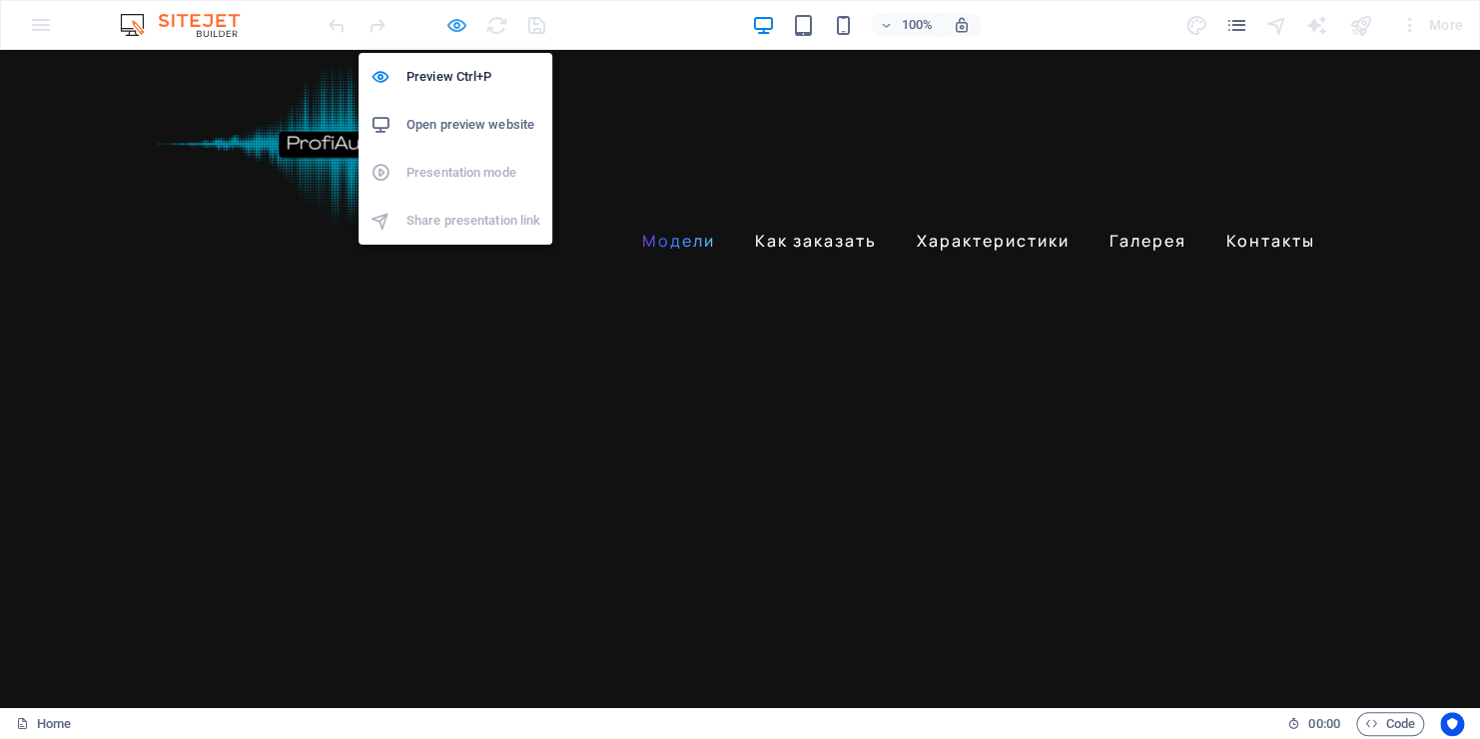
scroll to position [878, 0]
click at [459, 25] on icon "button" at bounding box center [457, 25] width 23 height 23
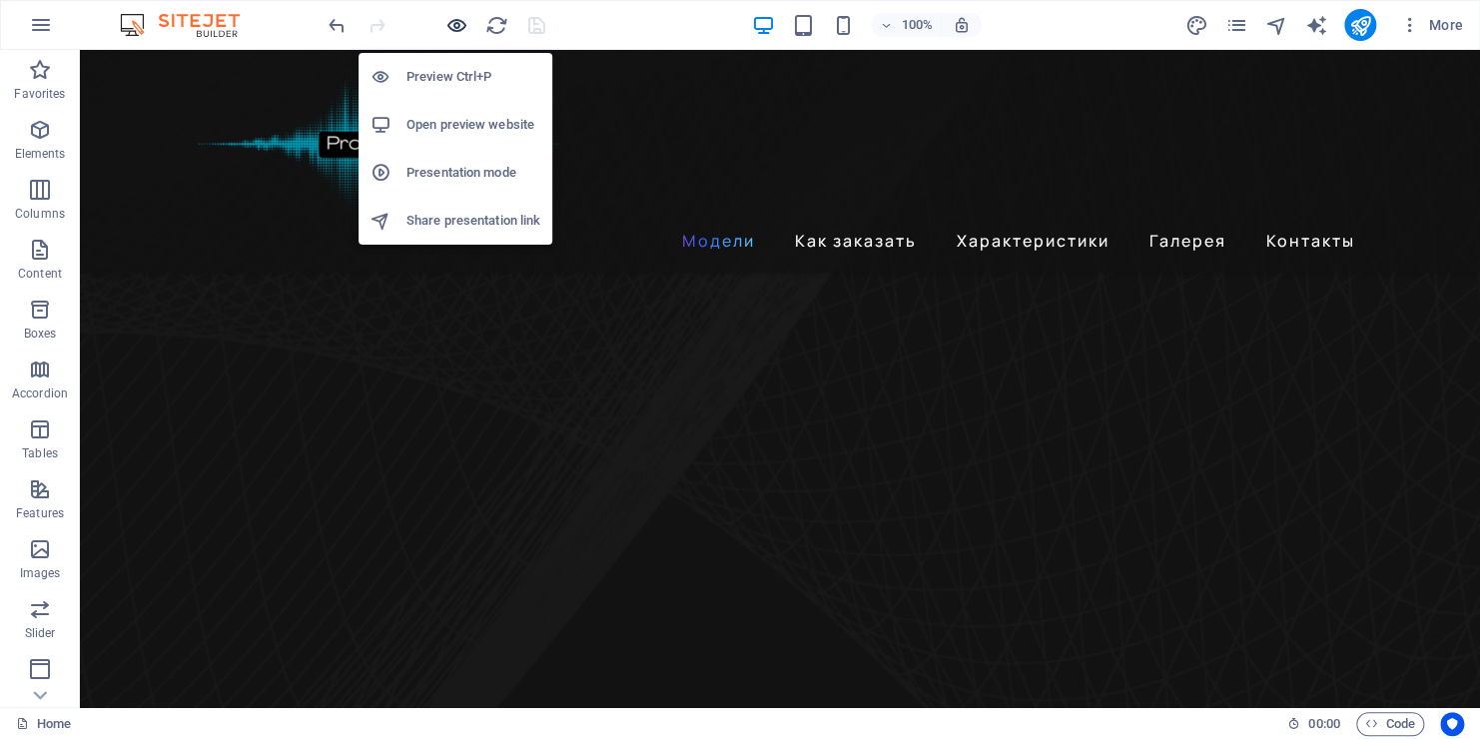
click at [454, 23] on icon "button" at bounding box center [457, 25] width 23 height 23
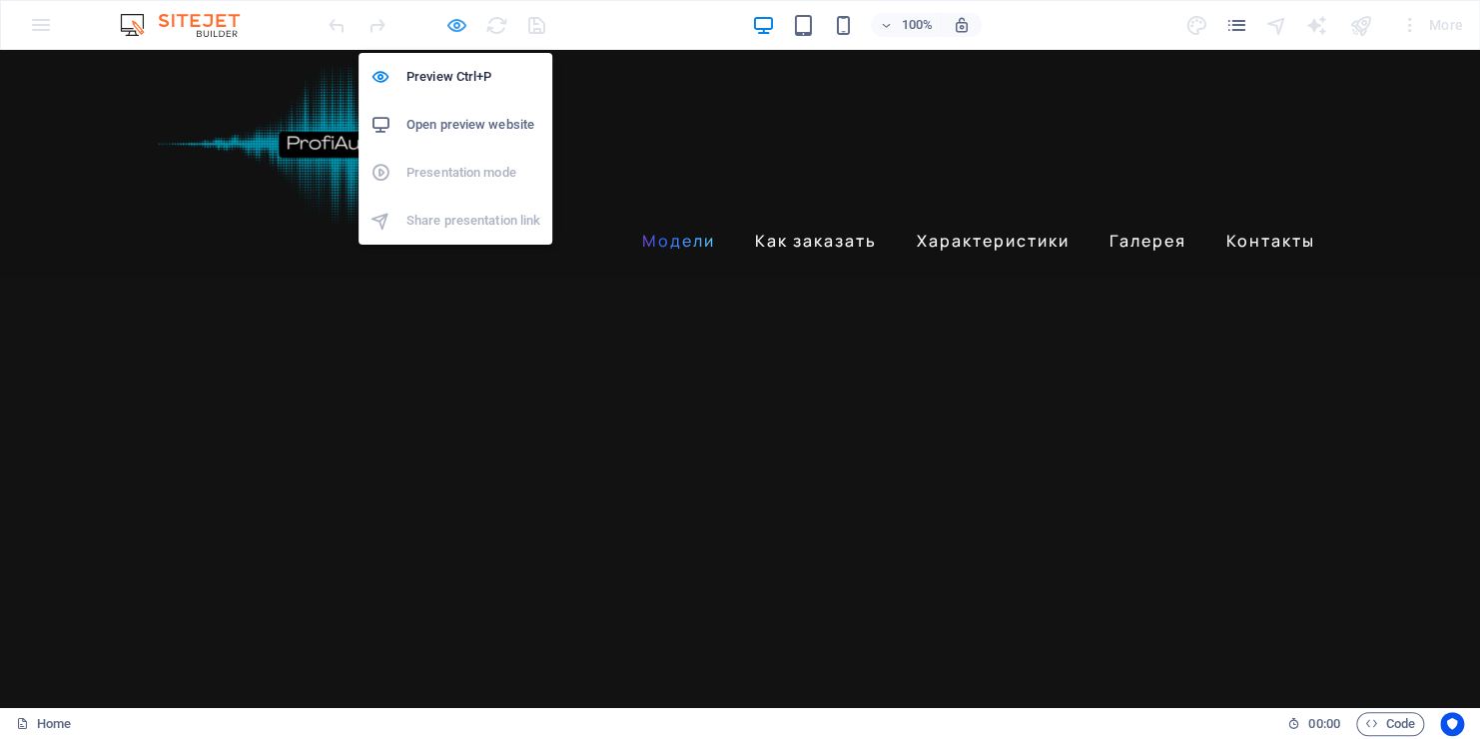
click at [454, 23] on icon "button" at bounding box center [457, 25] width 23 height 23
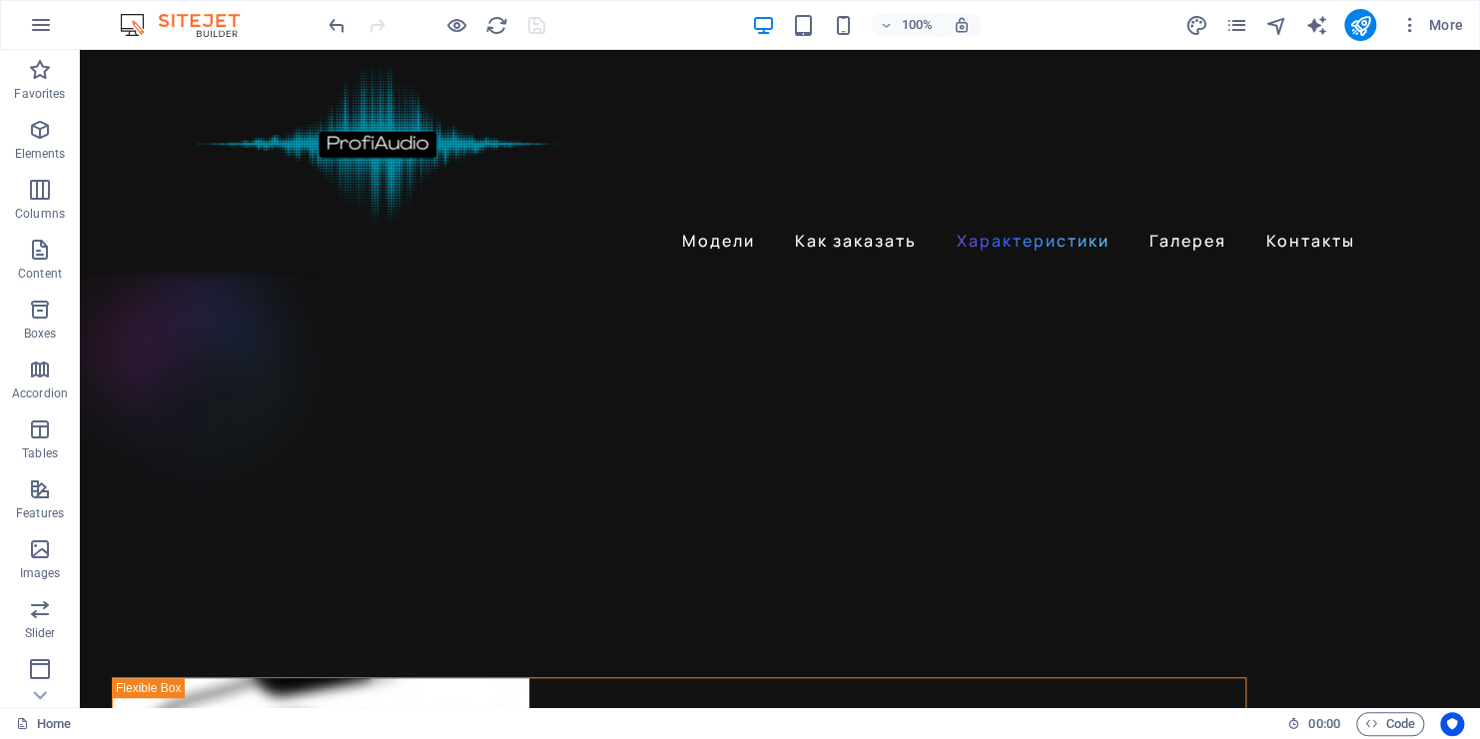
scroll to position [4192, 0]
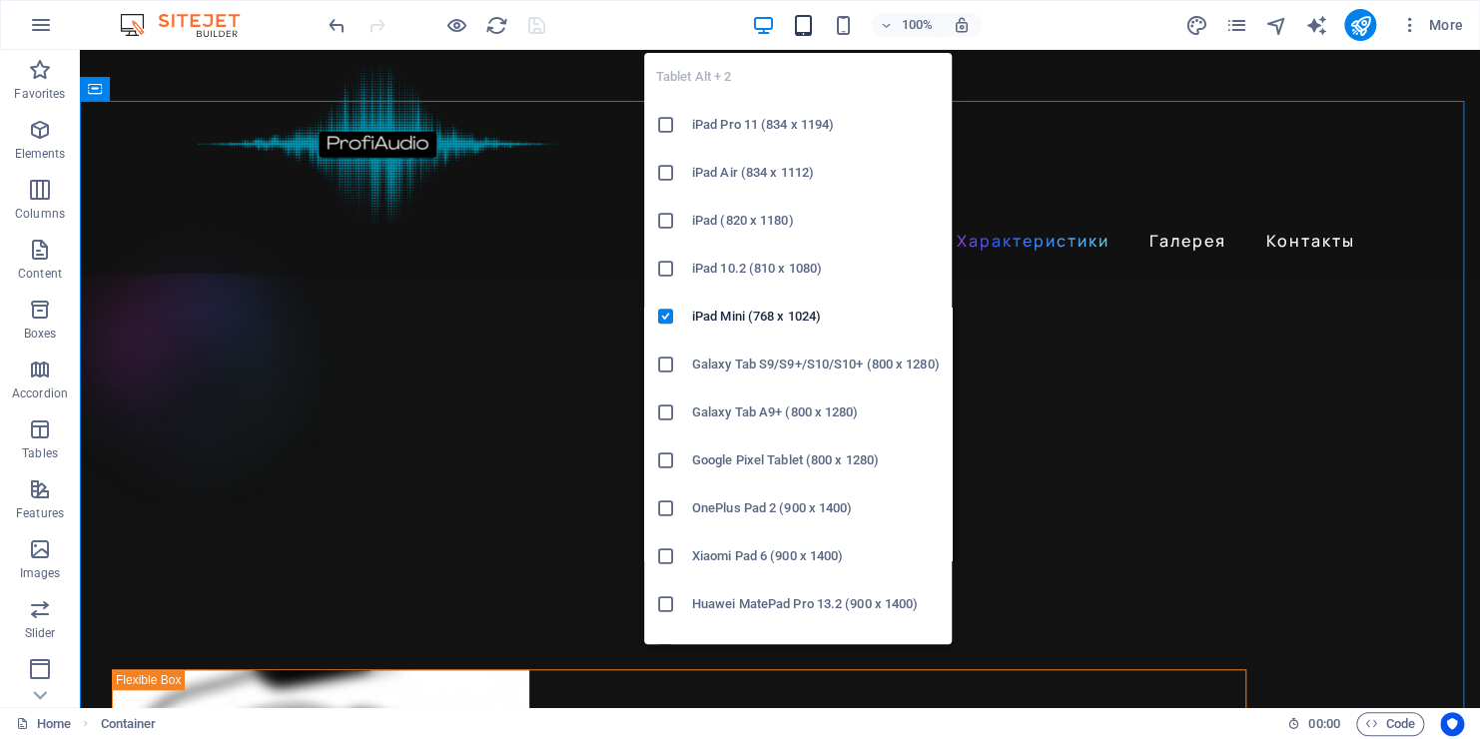
click at [808, 22] on icon "button" at bounding box center [802, 25] width 23 height 23
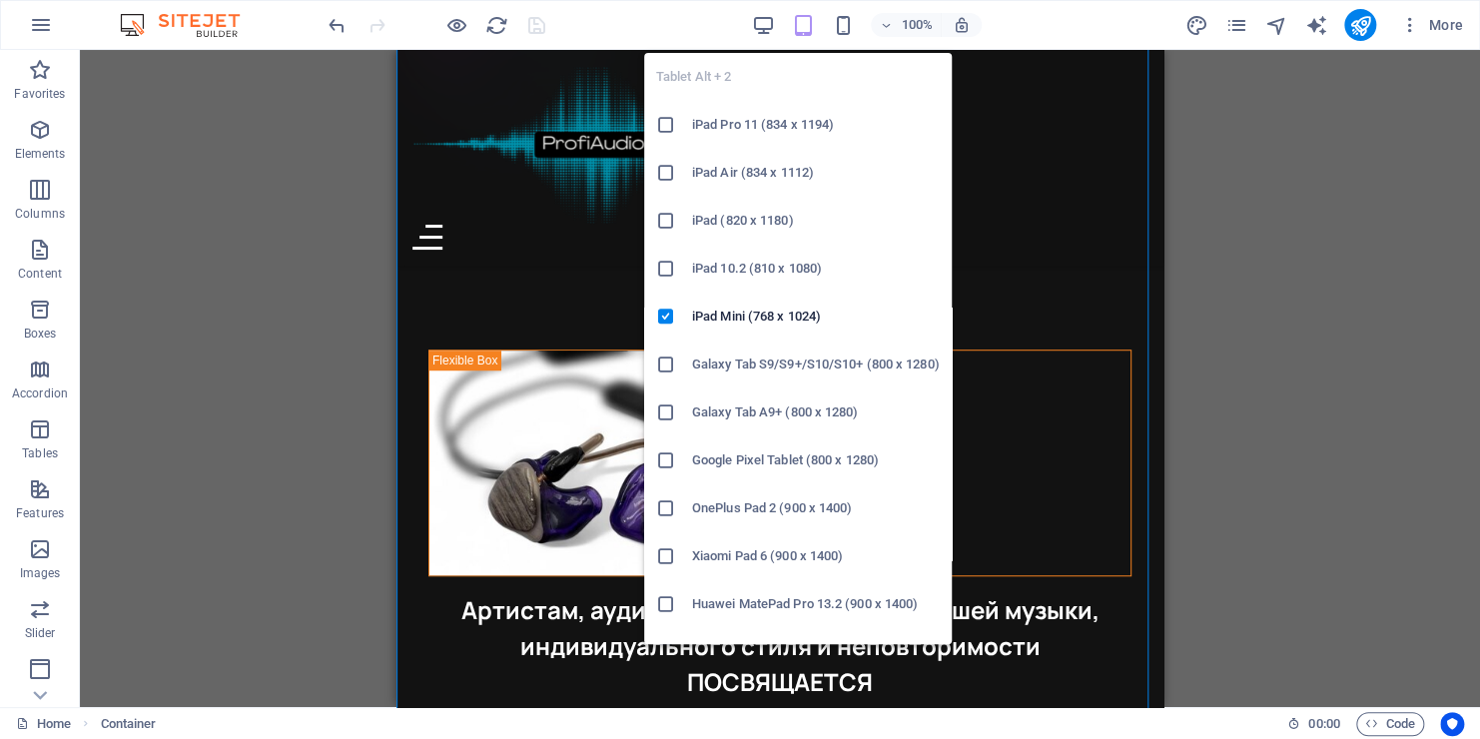
scroll to position [5541, 0]
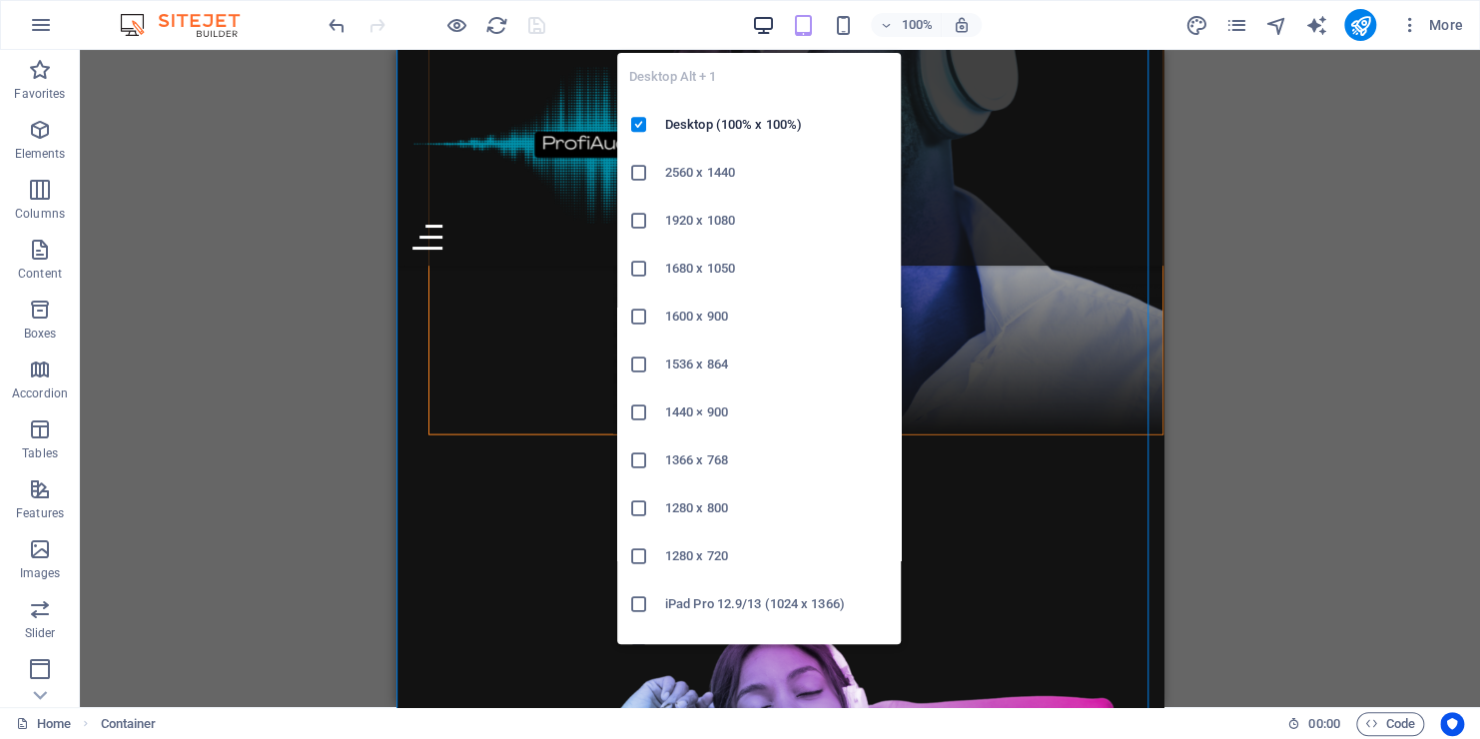
click at [760, 19] on icon "button" at bounding box center [762, 25] width 23 height 23
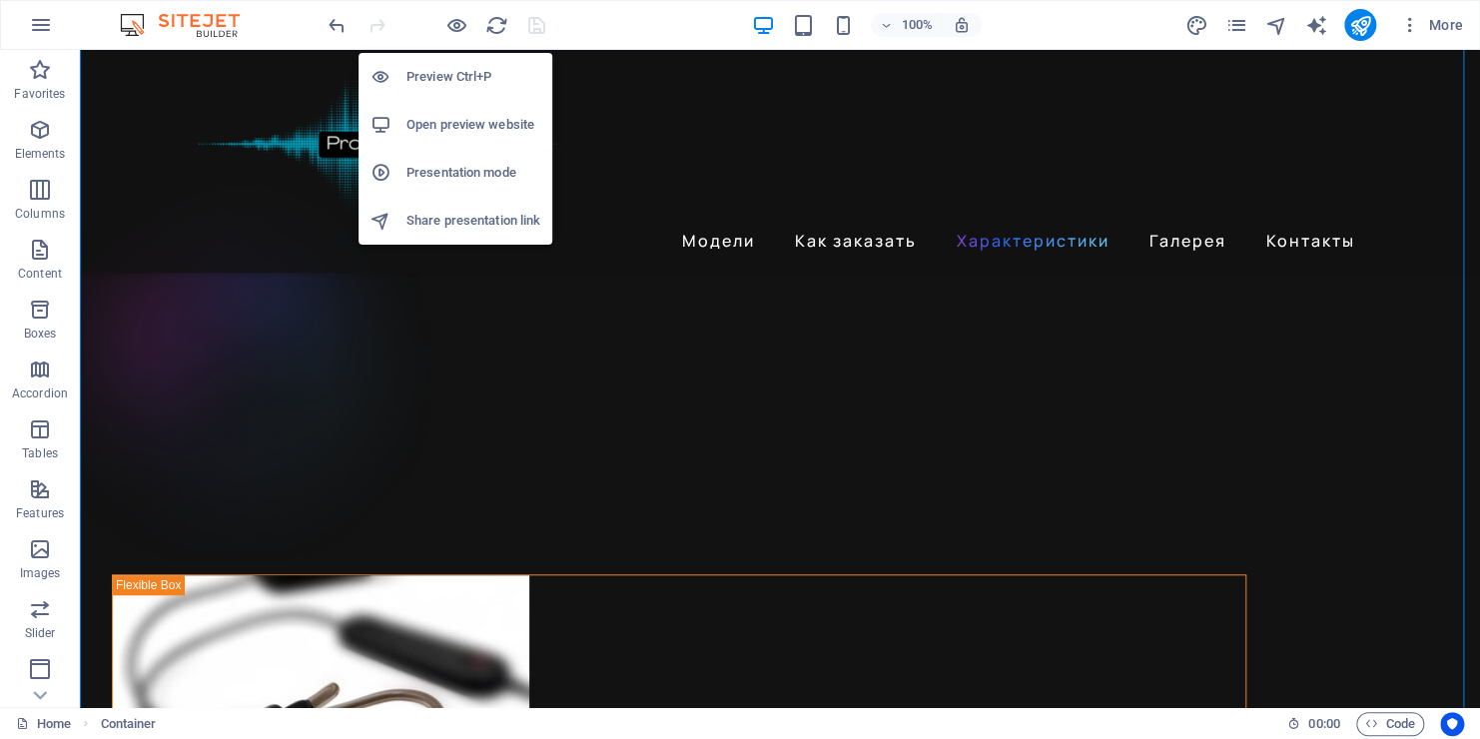
click at [454, 126] on h6 "Open preview website" at bounding box center [474, 125] width 134 height 24
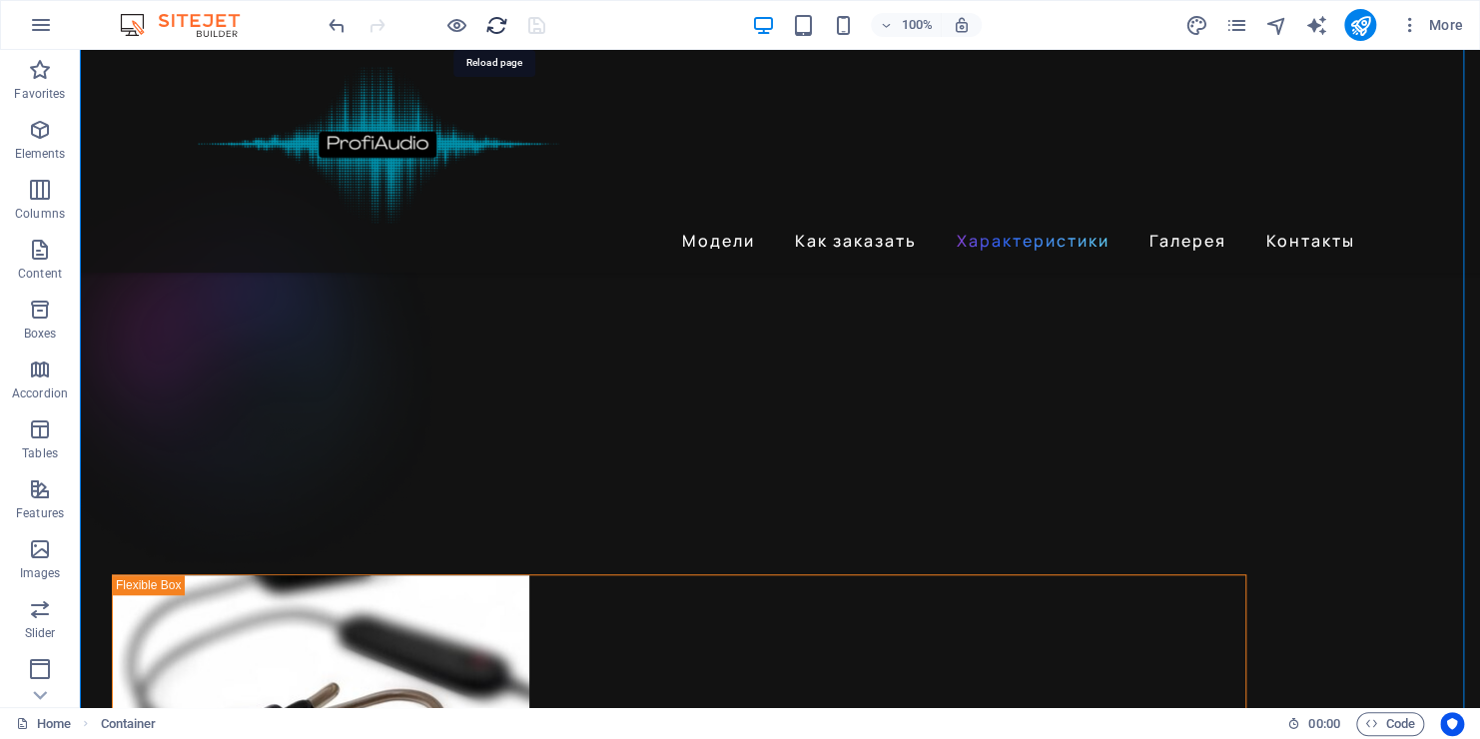
click at [499, 24] on icon "reload" at bounding box center [496, 25] width 23 height 23
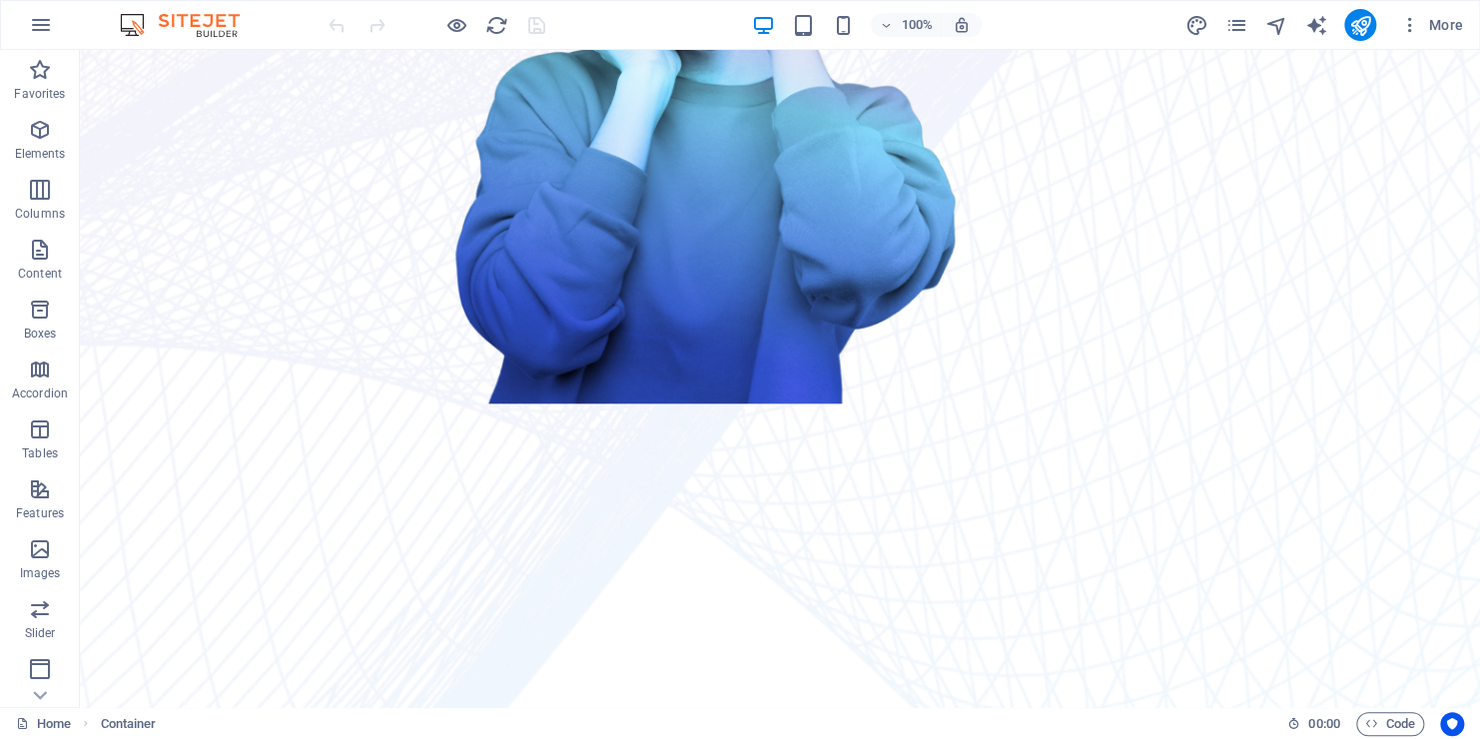
scroll to position [759, 0]
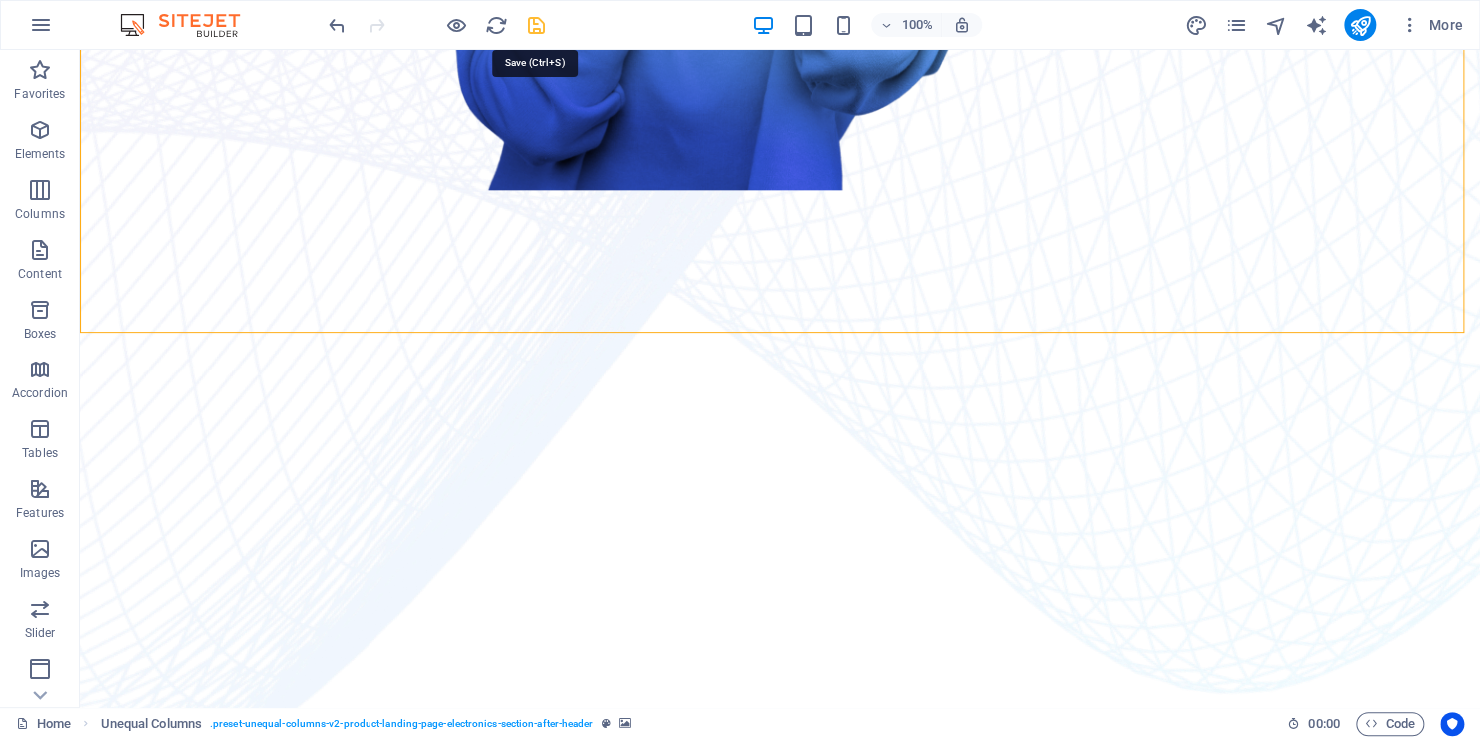
click at [536, 24] on icon "save" at bounding box center [536, 25] width 23 height 23
checkbox input "false"
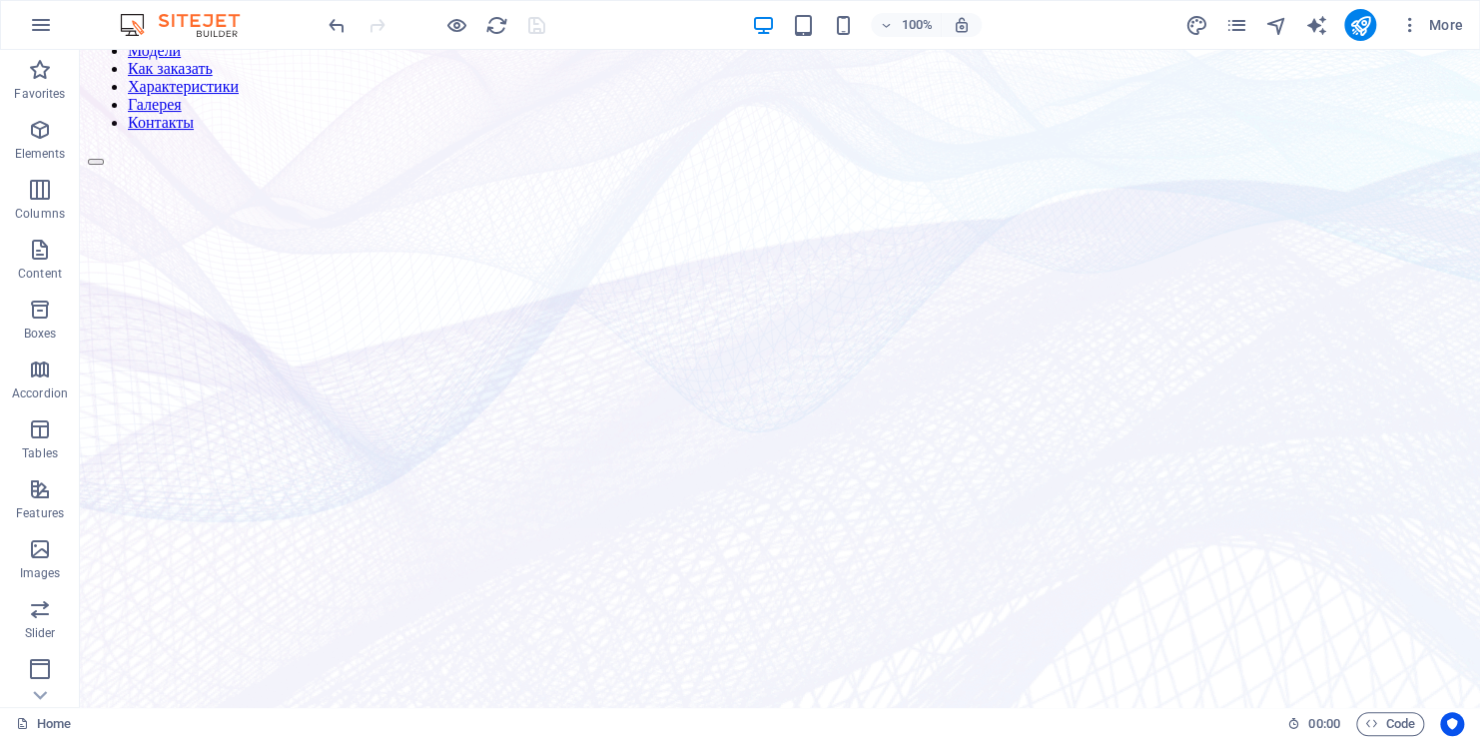
scroll to position [0, 0]
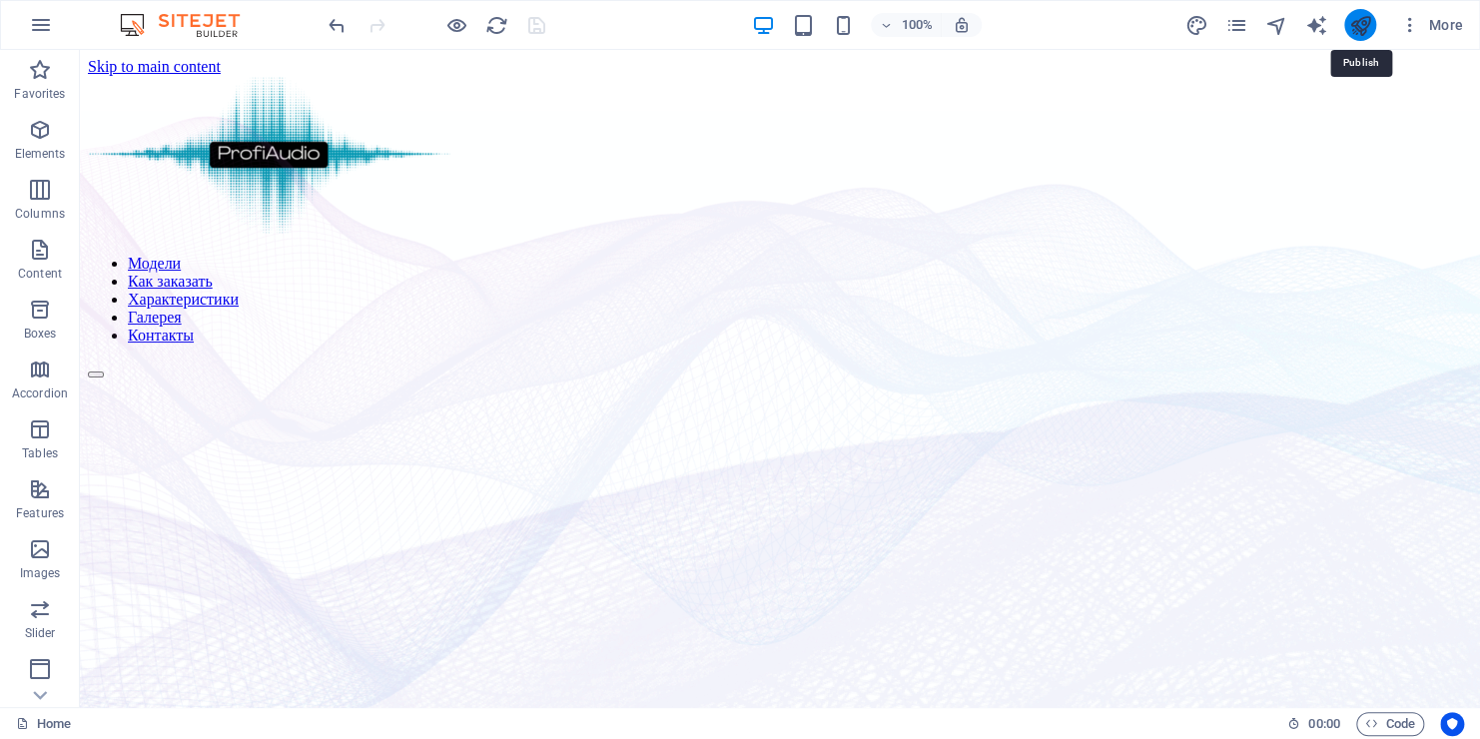
click at [1365, 24] on icon "publish" at bounding box center [1360, 25] width 23 height 23
